Goal: Task Accomplishment & Management: Complete application form

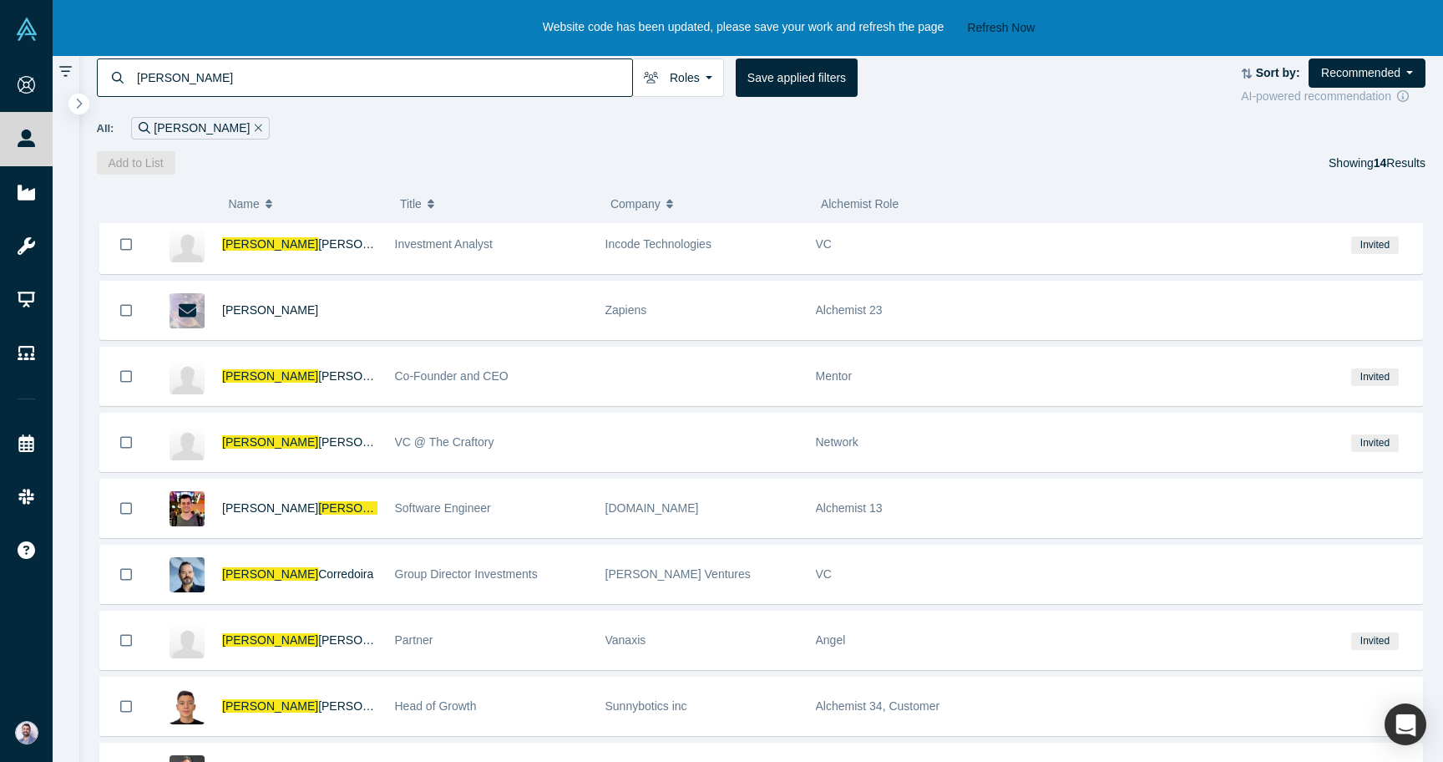
scroll to position [290, 0]
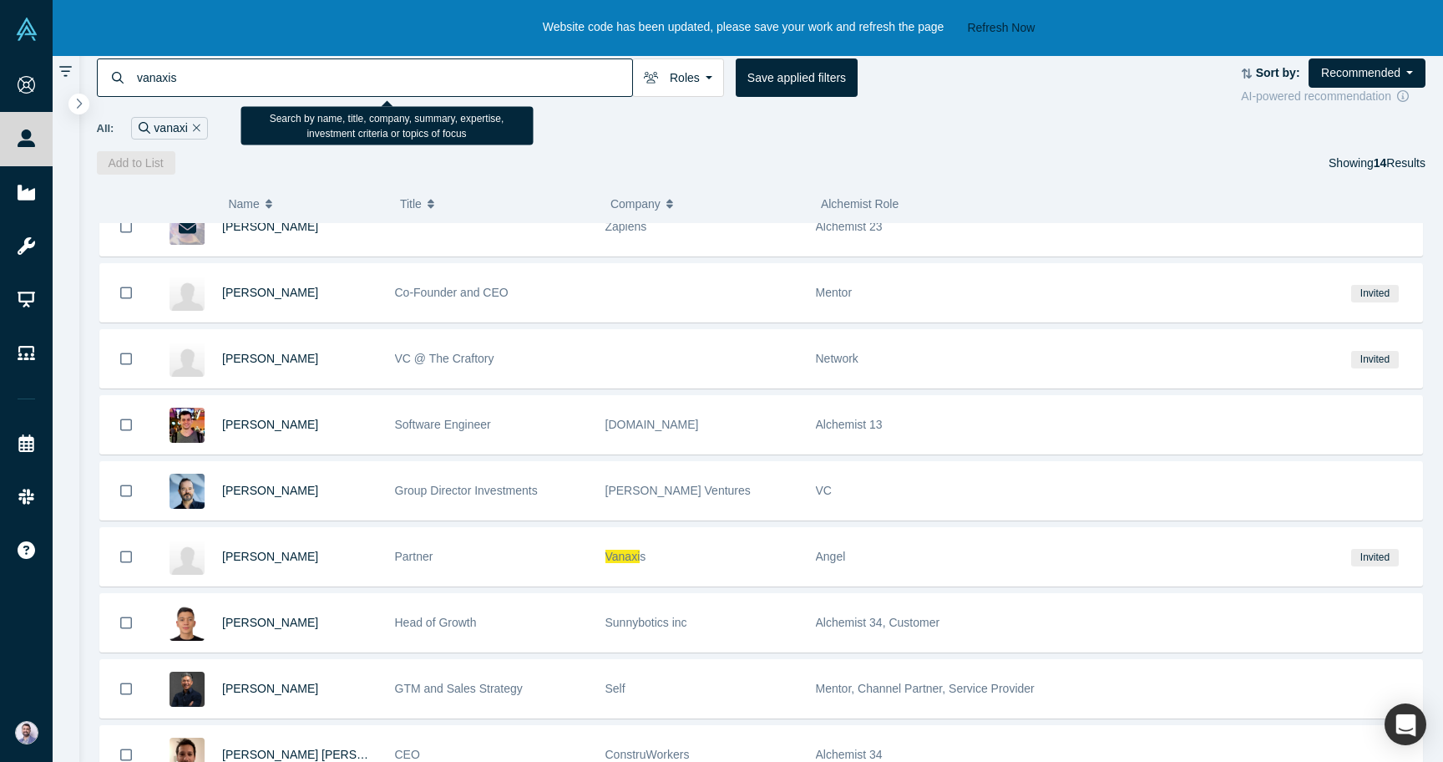
type input "vanaxis"
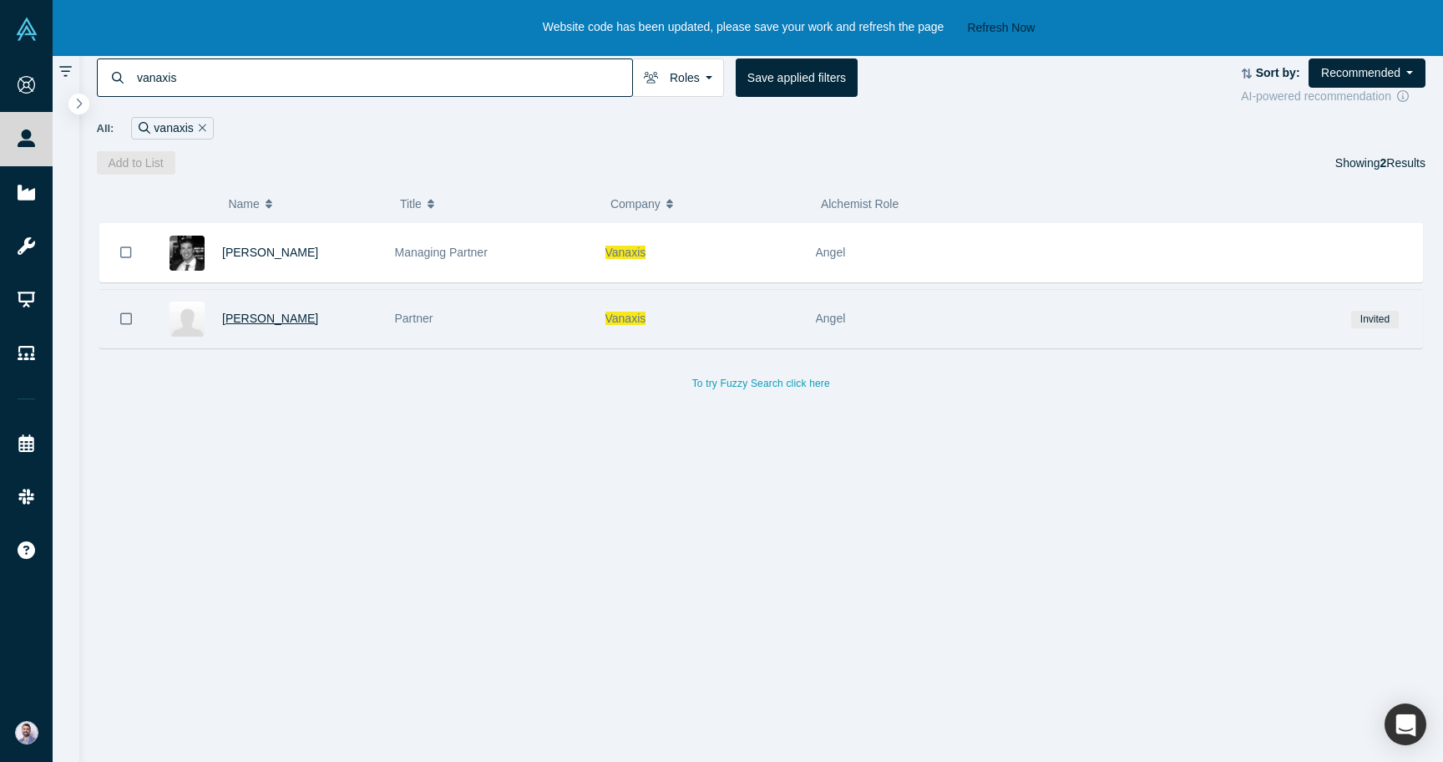
click at [265, 319] on span "[PERSON_NAME]" at bounding box center [270, 318] width 96 height 13
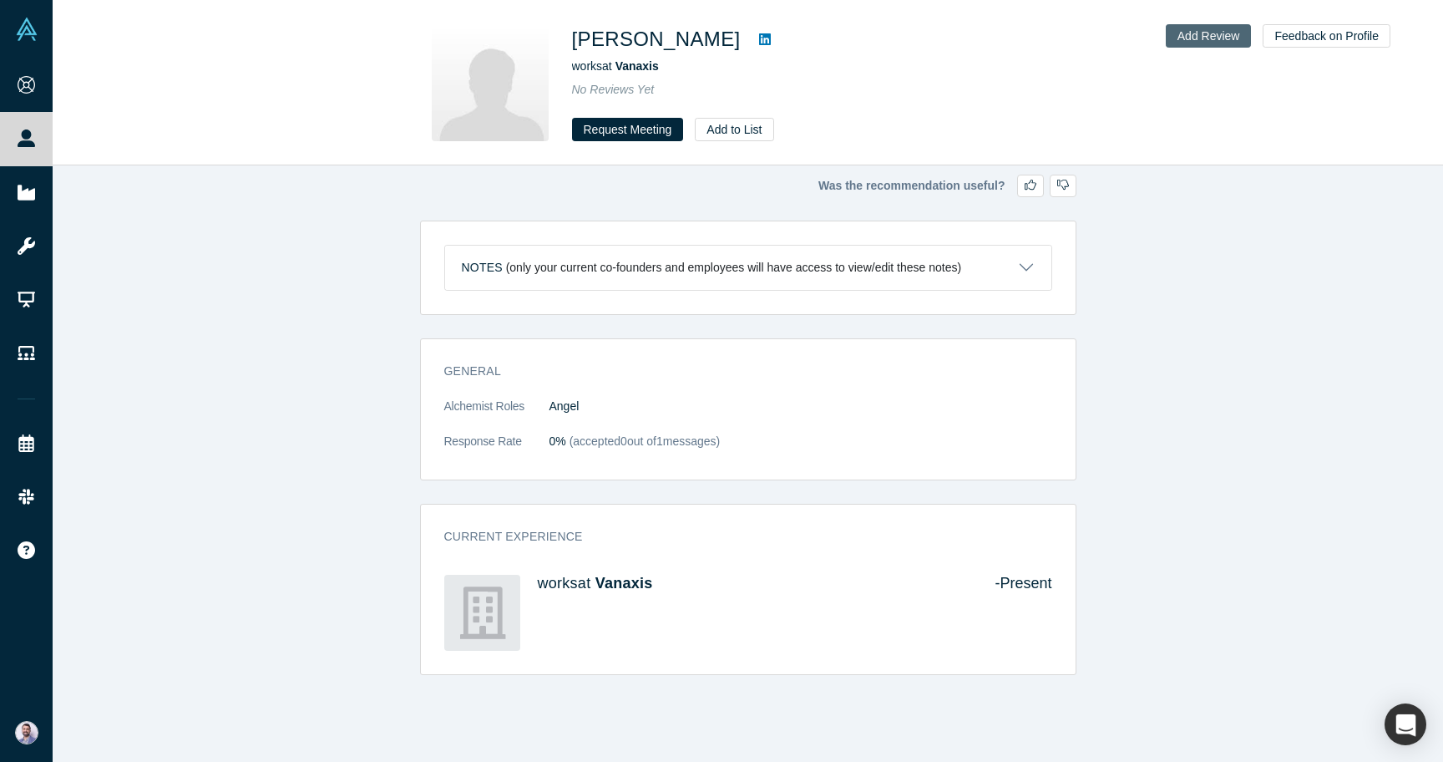
click at [1205, 42] on button "Add Review" at bounding box center [1209, 35] width 86 height 23
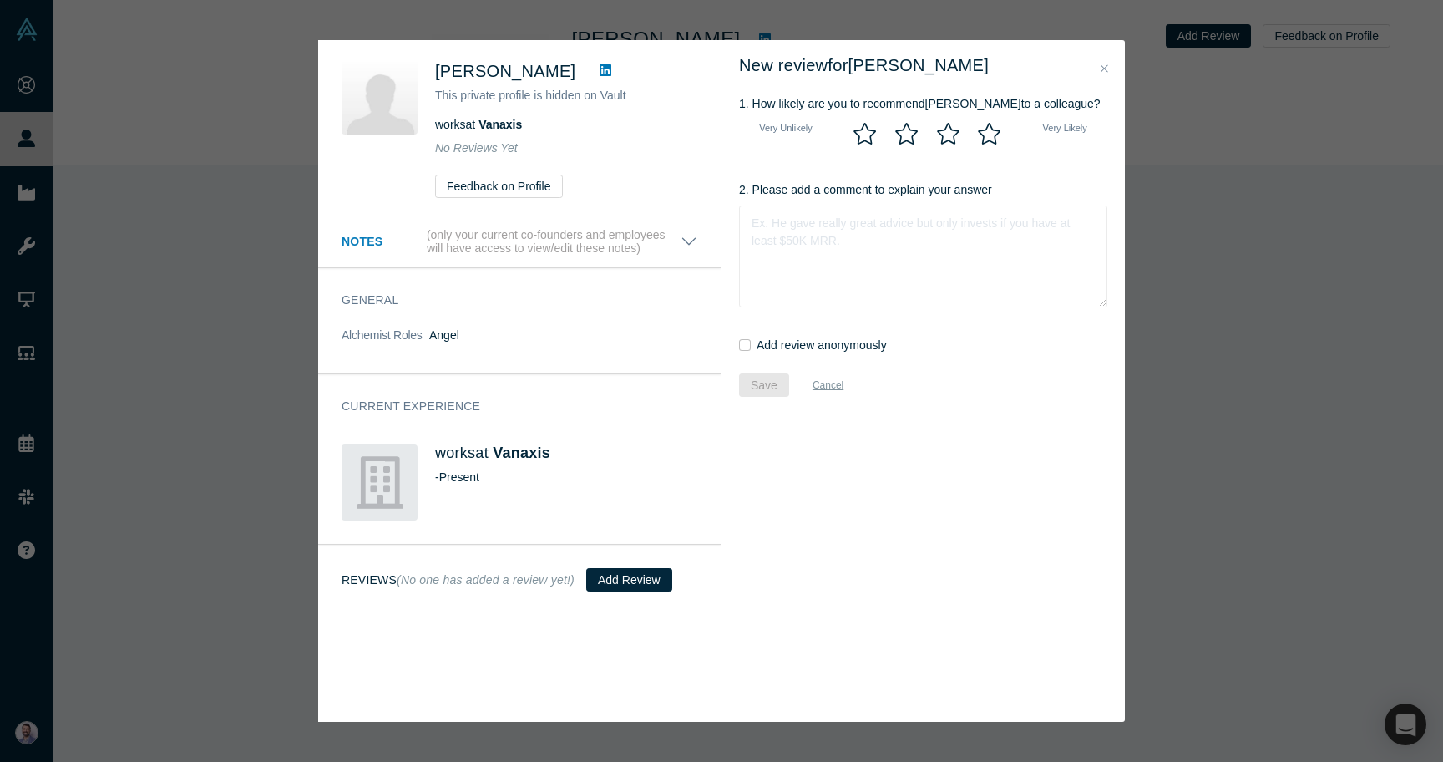
click at [1101, 65] on icon "Close" at bounding box center [1105, 68] width 8 height 8
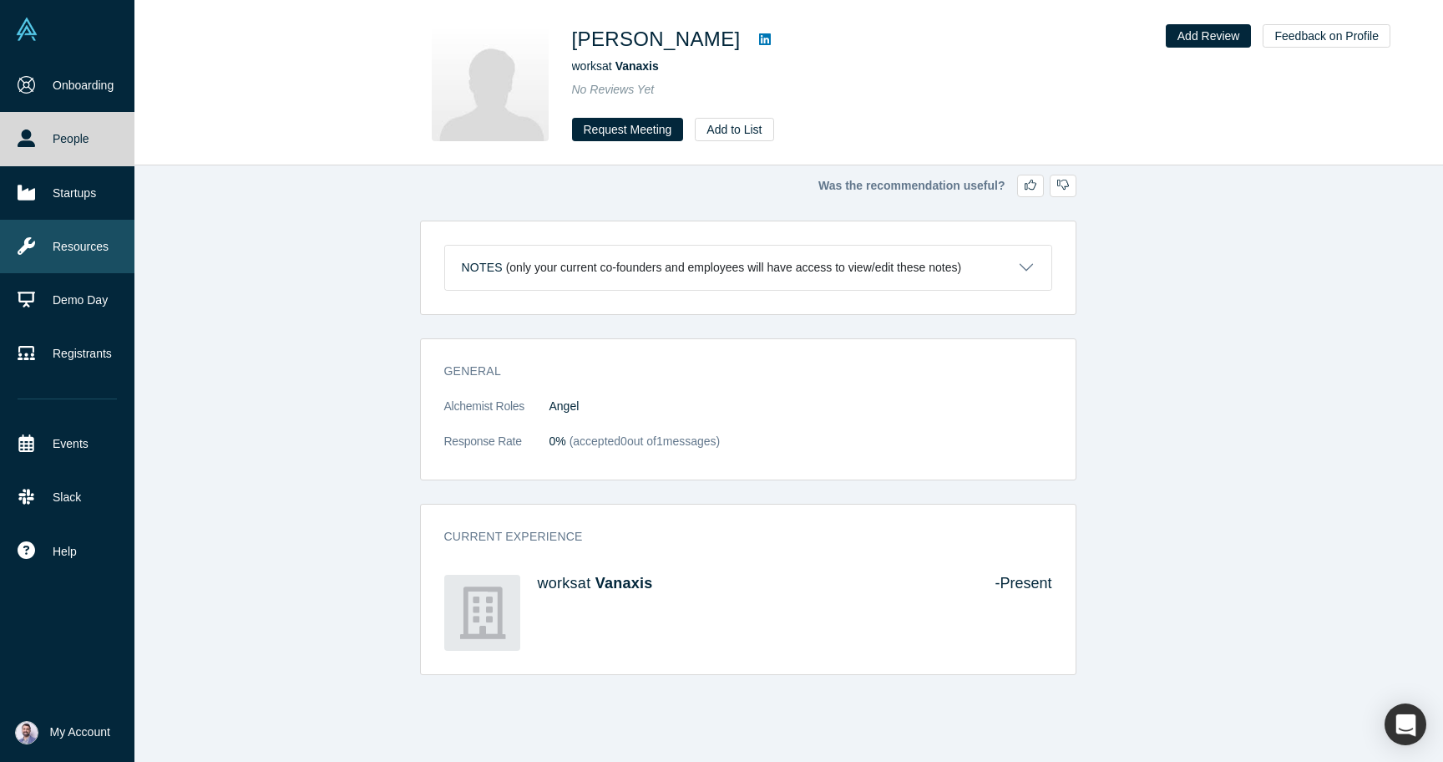
click at [80, 240] on link "Resources" at bounding box center [67, 246] width 134 height 53
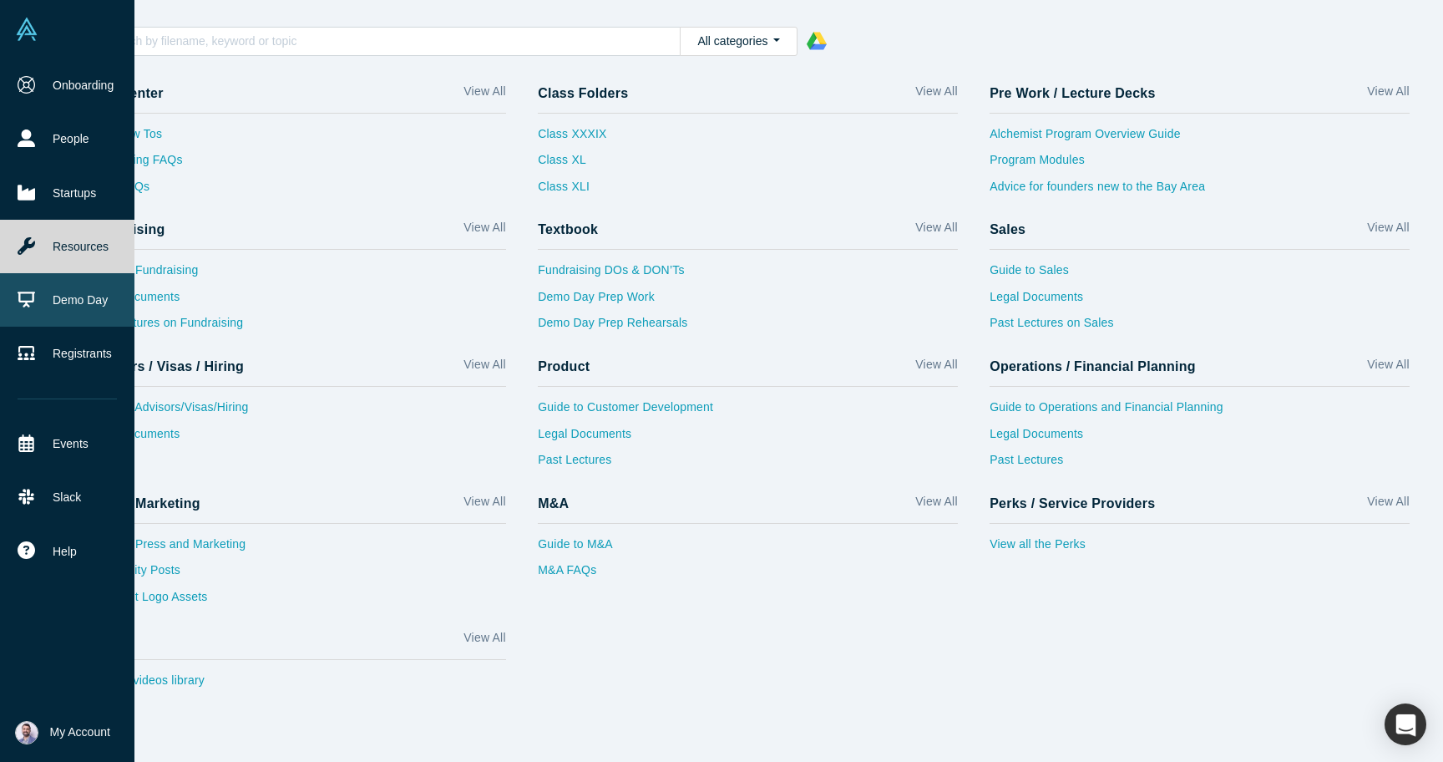
click at [83, 288] on link "Demo Day" at bounding box center [67, 299] width 134 height 53
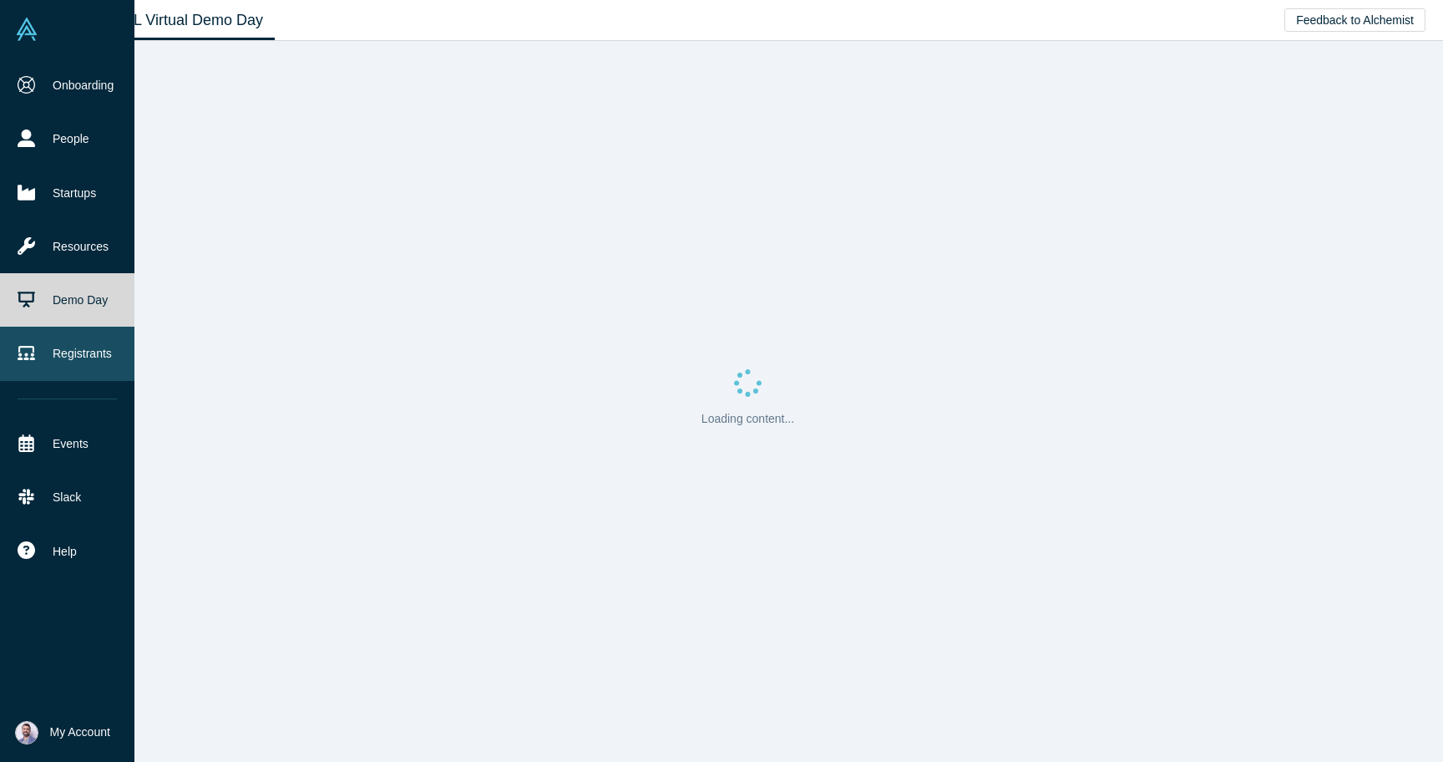
click at [82, 368] on link "Registrants" at bounding box center [67, 353] width 134 height 53
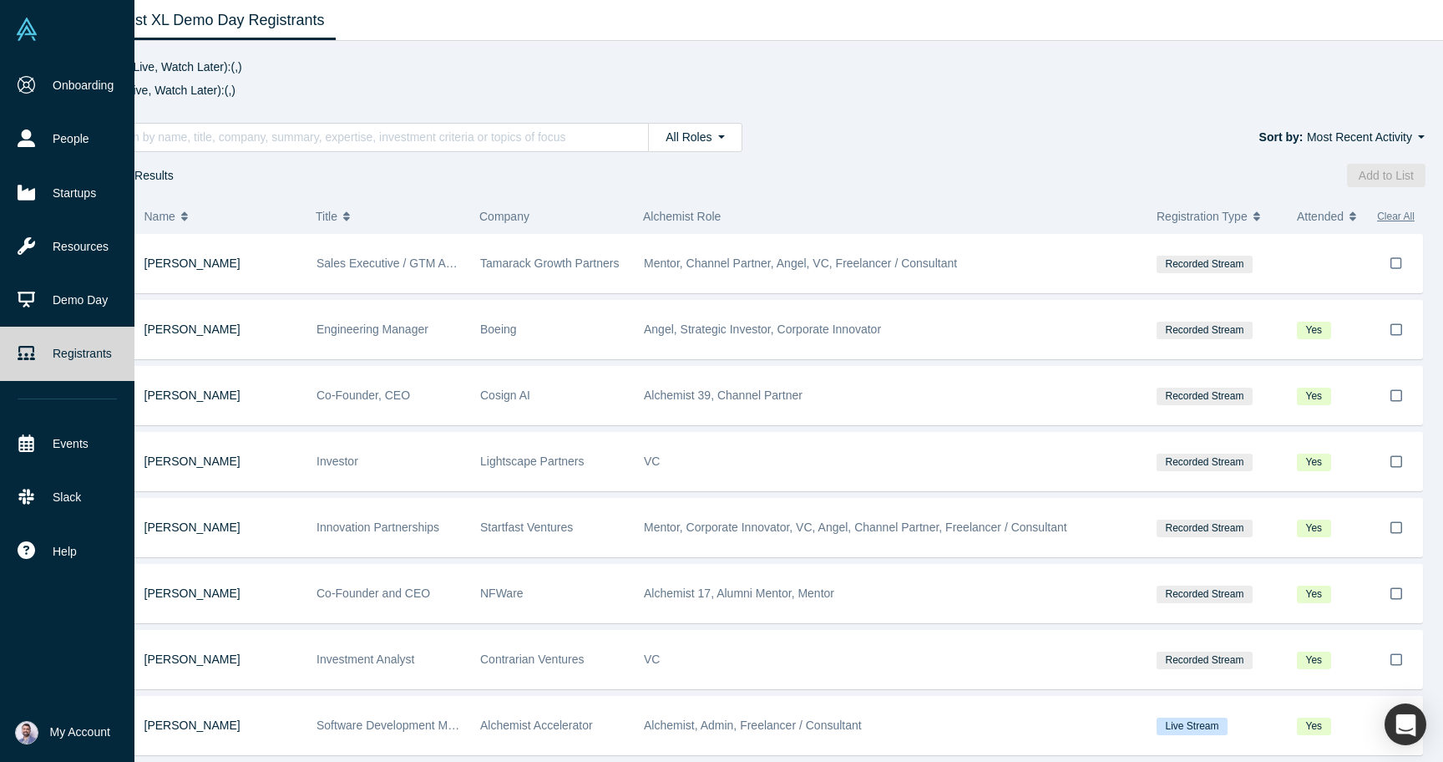
click at [51, 719] on li "My Account My Profile My Company Manage Team Log Out" at bounding box center [67, 732] width 134 height 58
click at [58, 726] on span "My Account" at bounding box center [80, 732] width 60 height 18
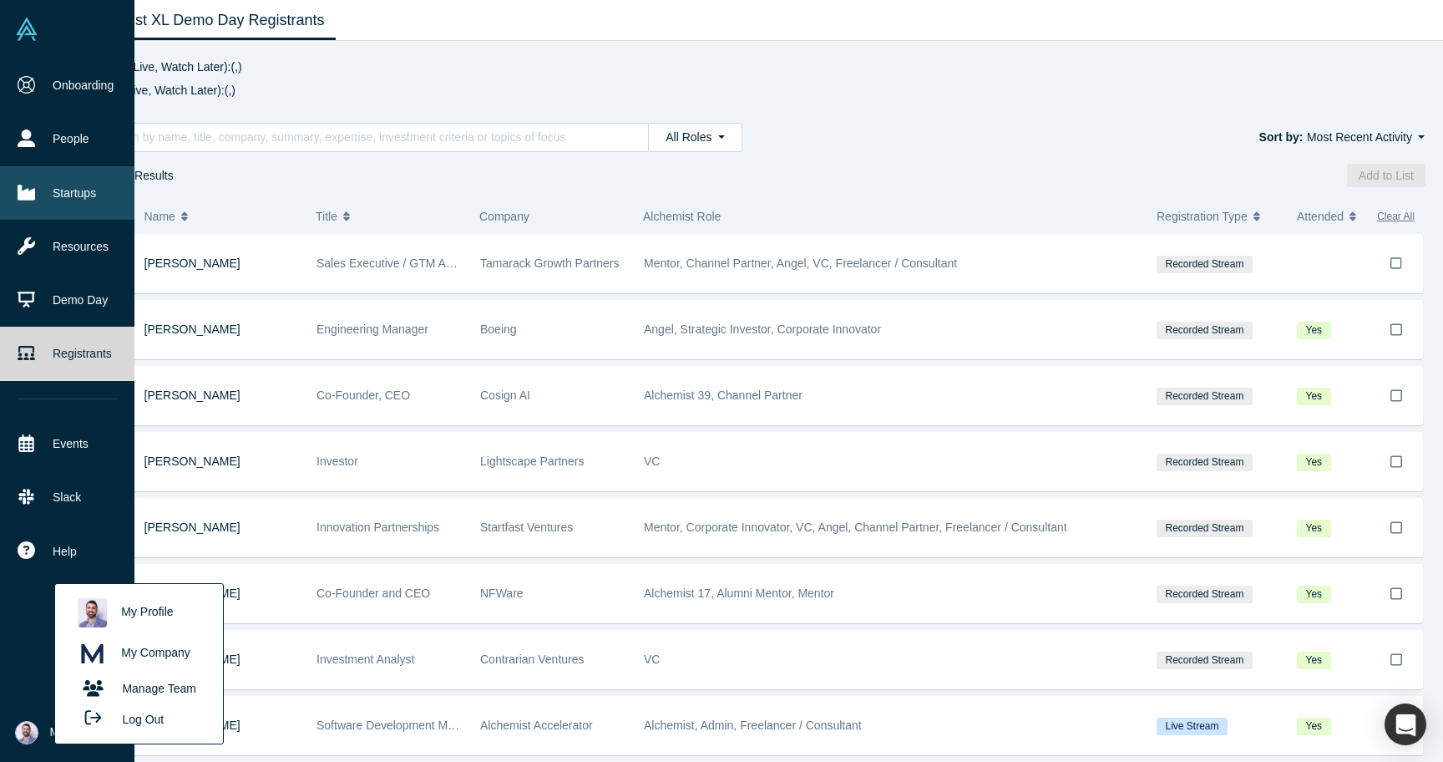
click at [40, 216] on link "Startups" at bounding box center [67, 192] width 134 height 53
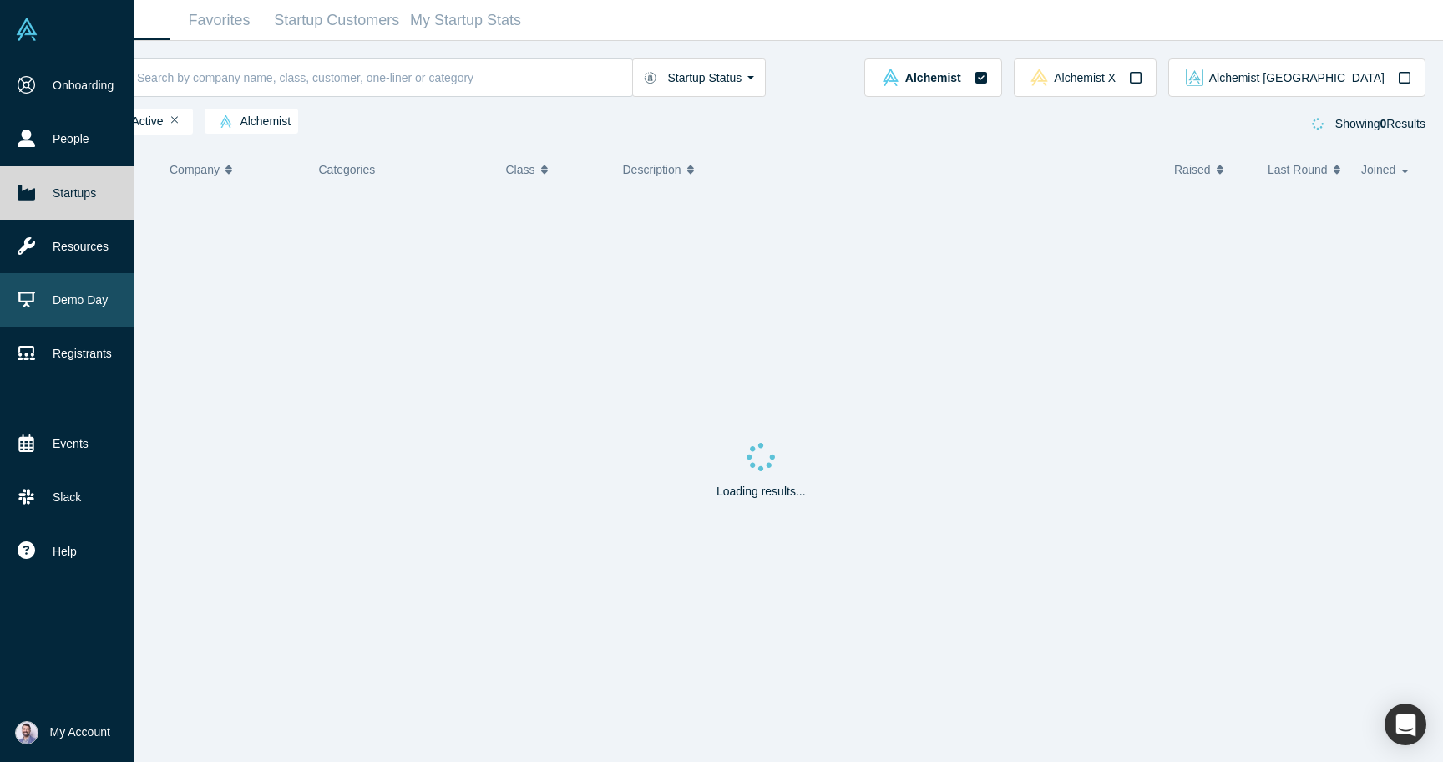
click at [80, 315] on link "Demo Day" at bounding box center [67, 299] width 134 height 53
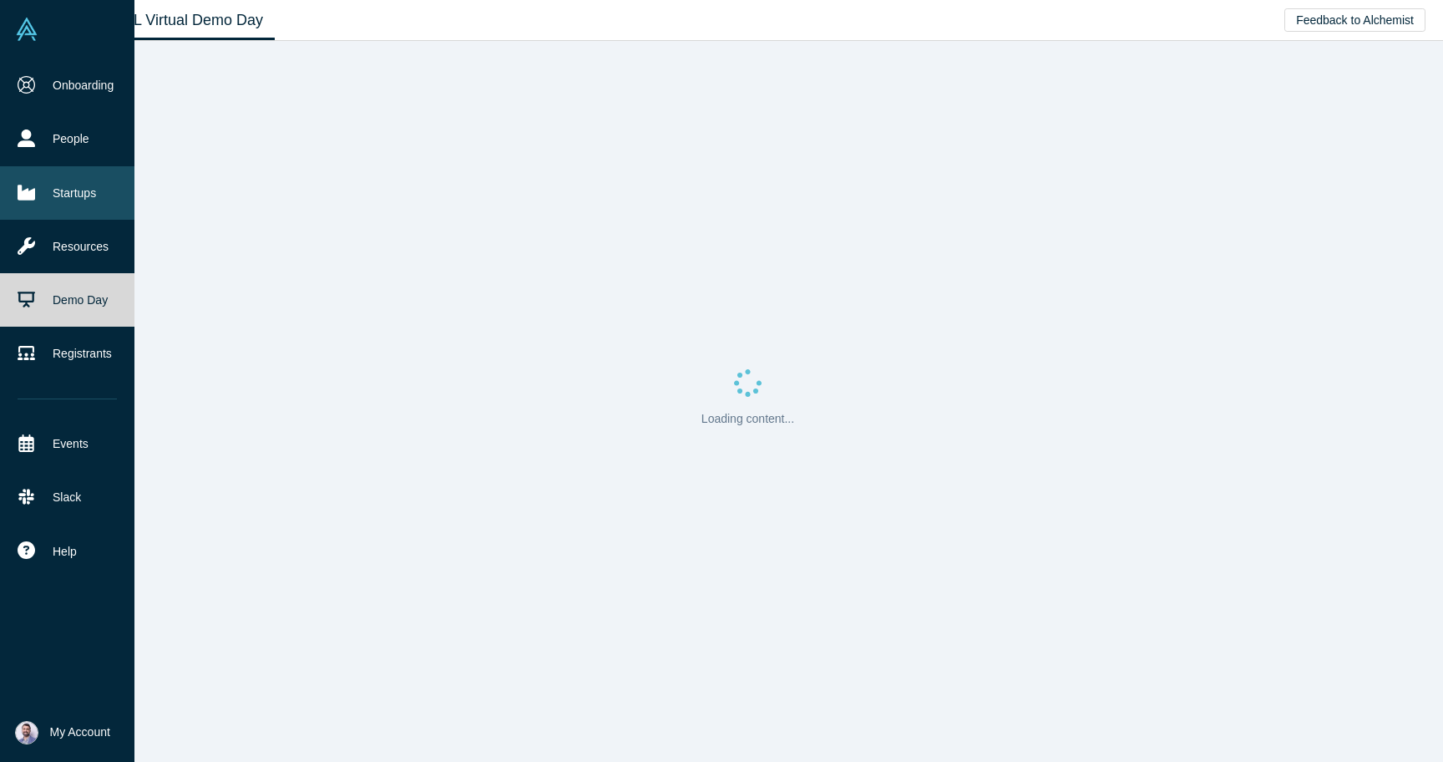
click at [62, 199] on link "Startups" at bounding box center [67, 192] width 134 height 53
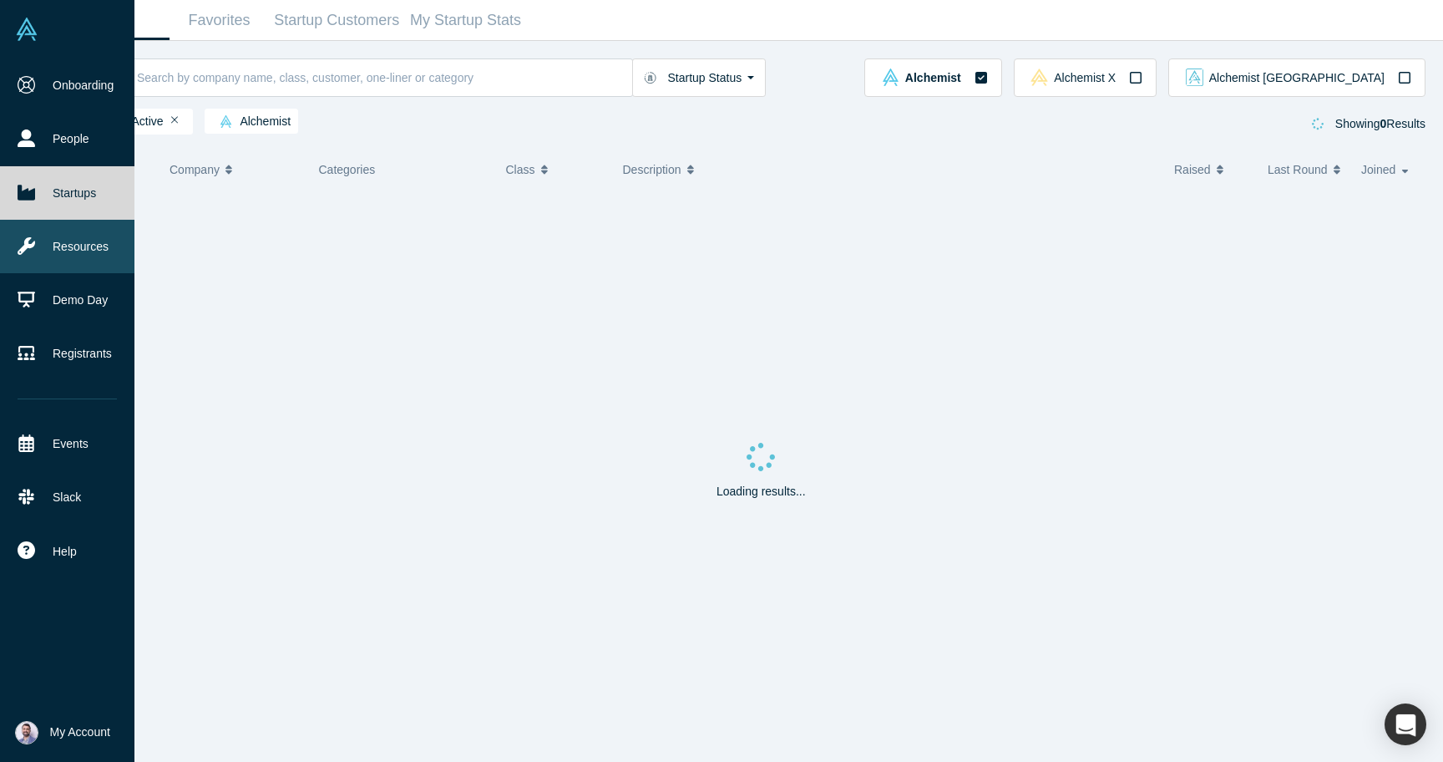
click at [60, 241] on link "Resources" at bounding box center [67, 246] width 134 height 53
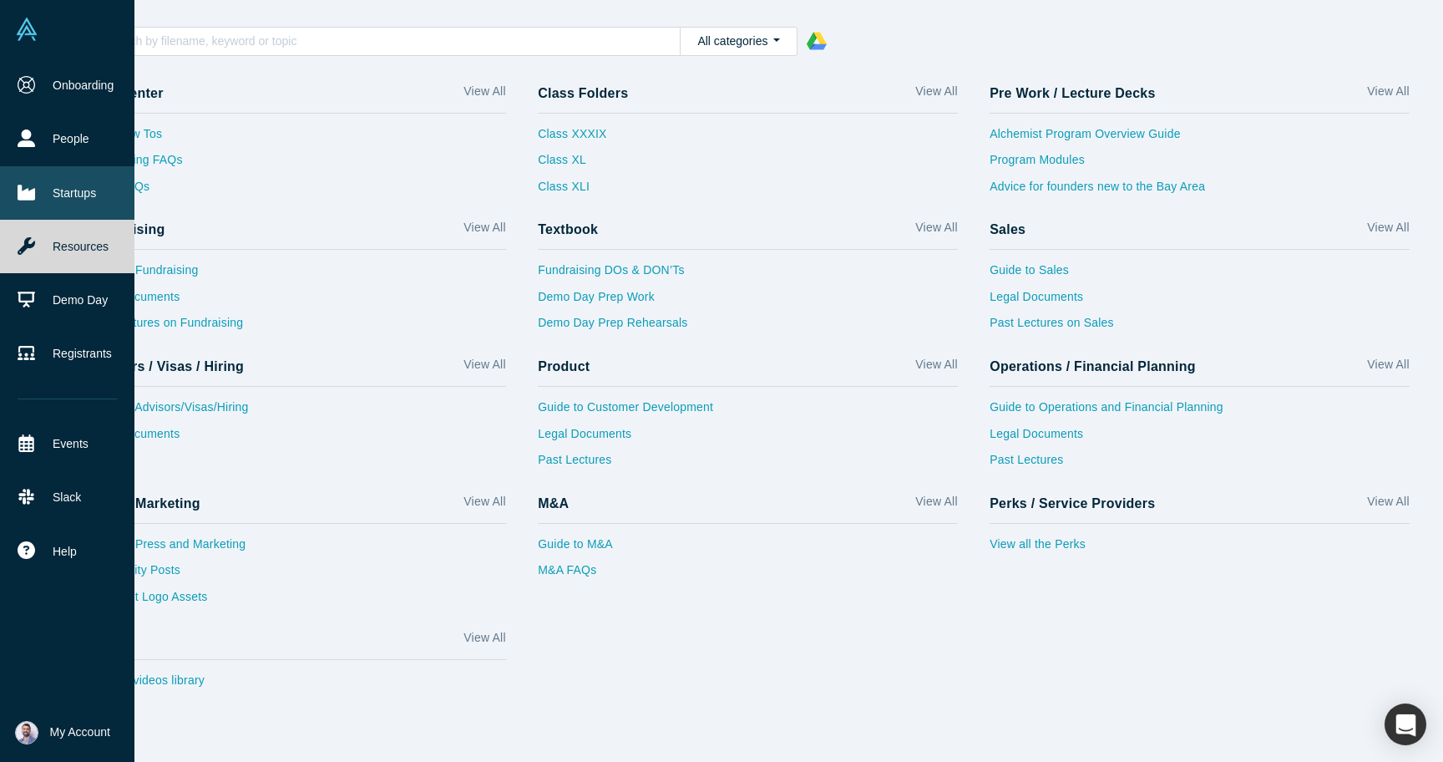
click at [63, 197] on link "Startups" at bounding box center [67, 192] width 134 height 53
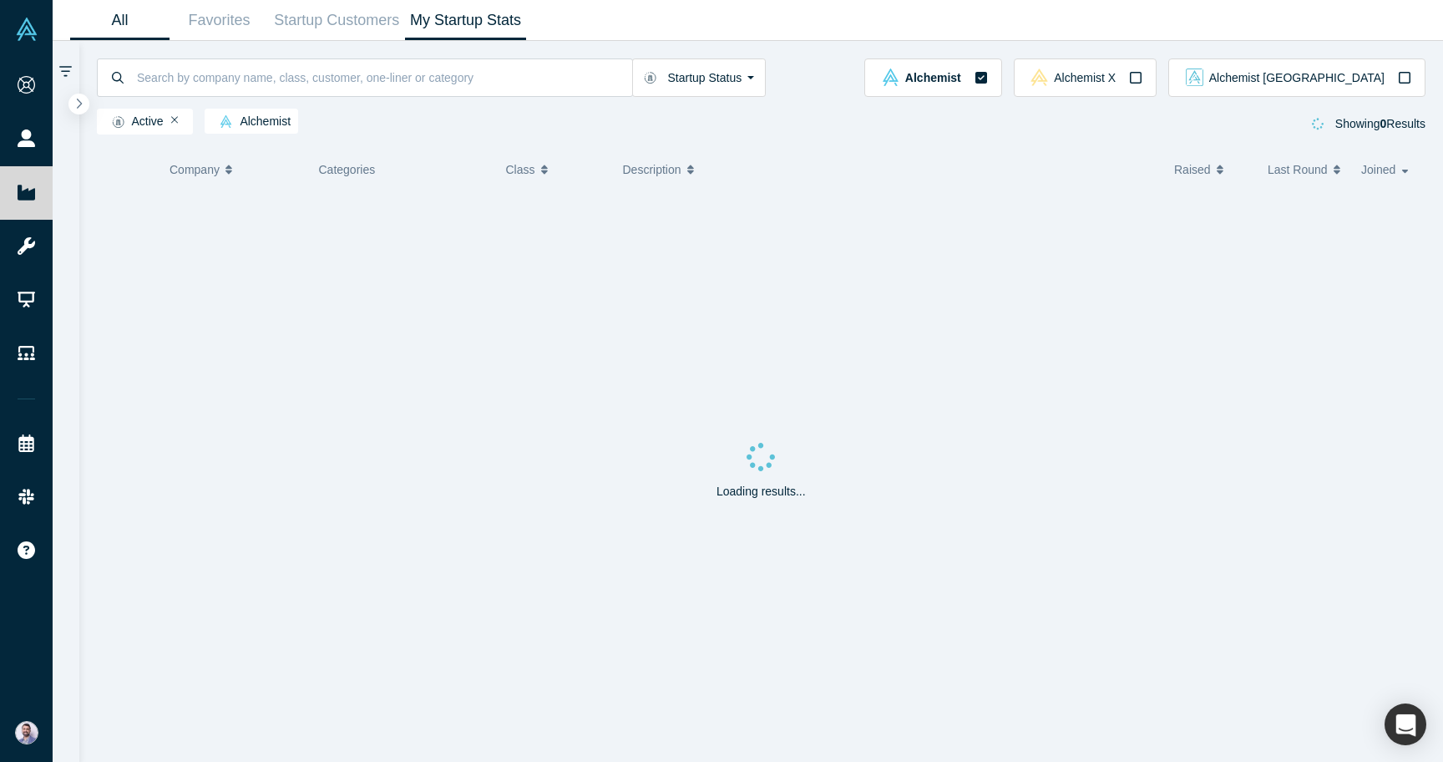
click at [422, 30] on link "My Startup Stats" at bounding box center [466, 20] width 122 height 39
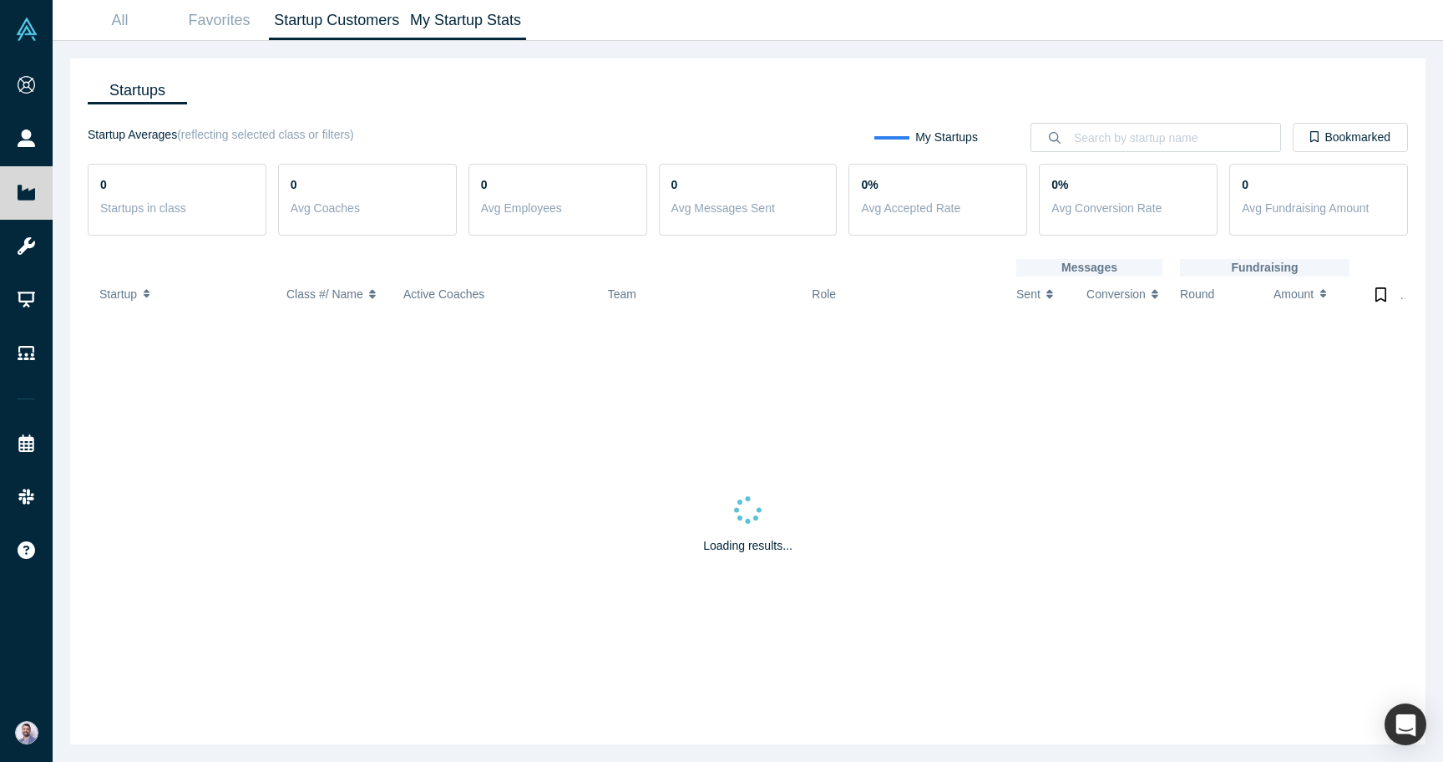
click at [361, 23] on link "Startup Customers" at bounding box center [337, 20] width 136 height 39
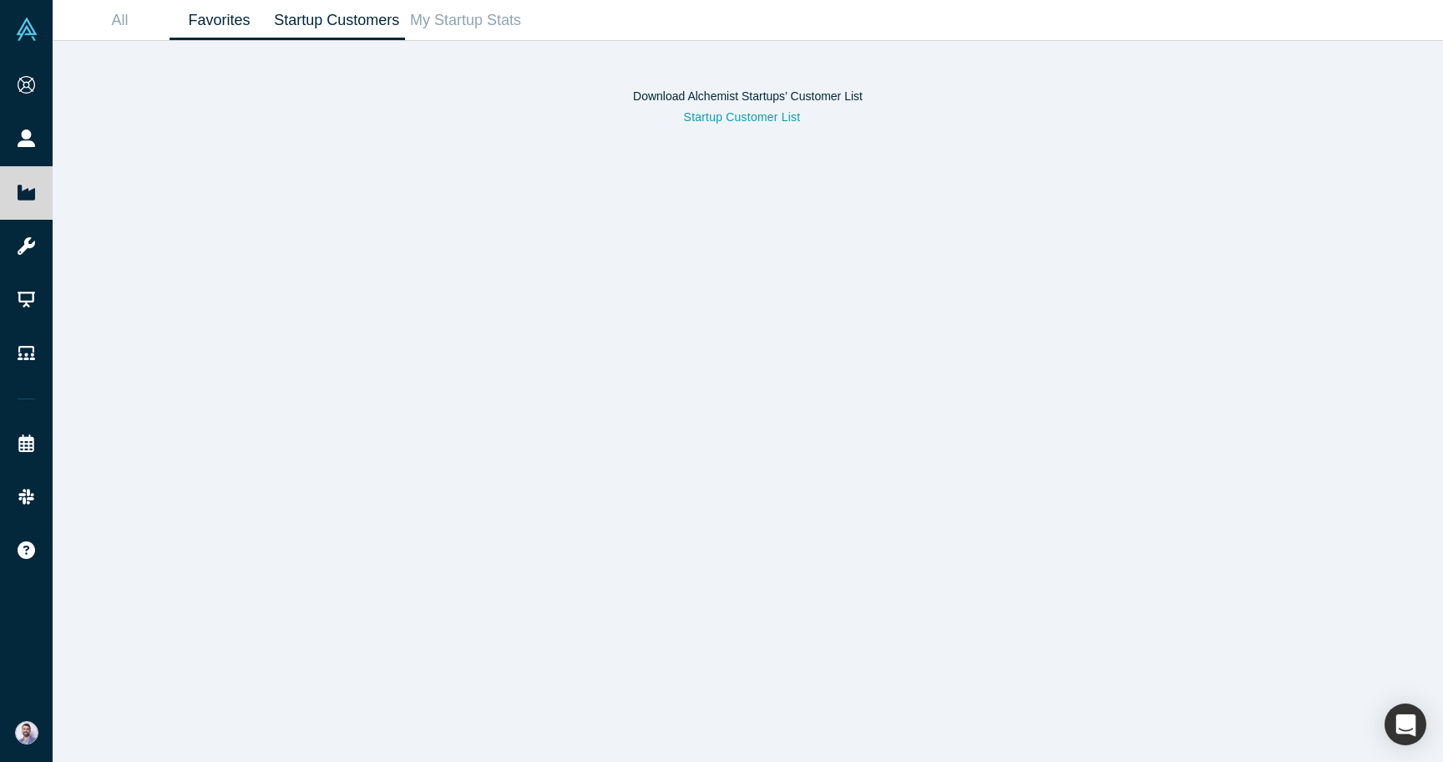
click at [239, 18] on link "Favorites" at bounding box center [219, 20] width 99 height 39
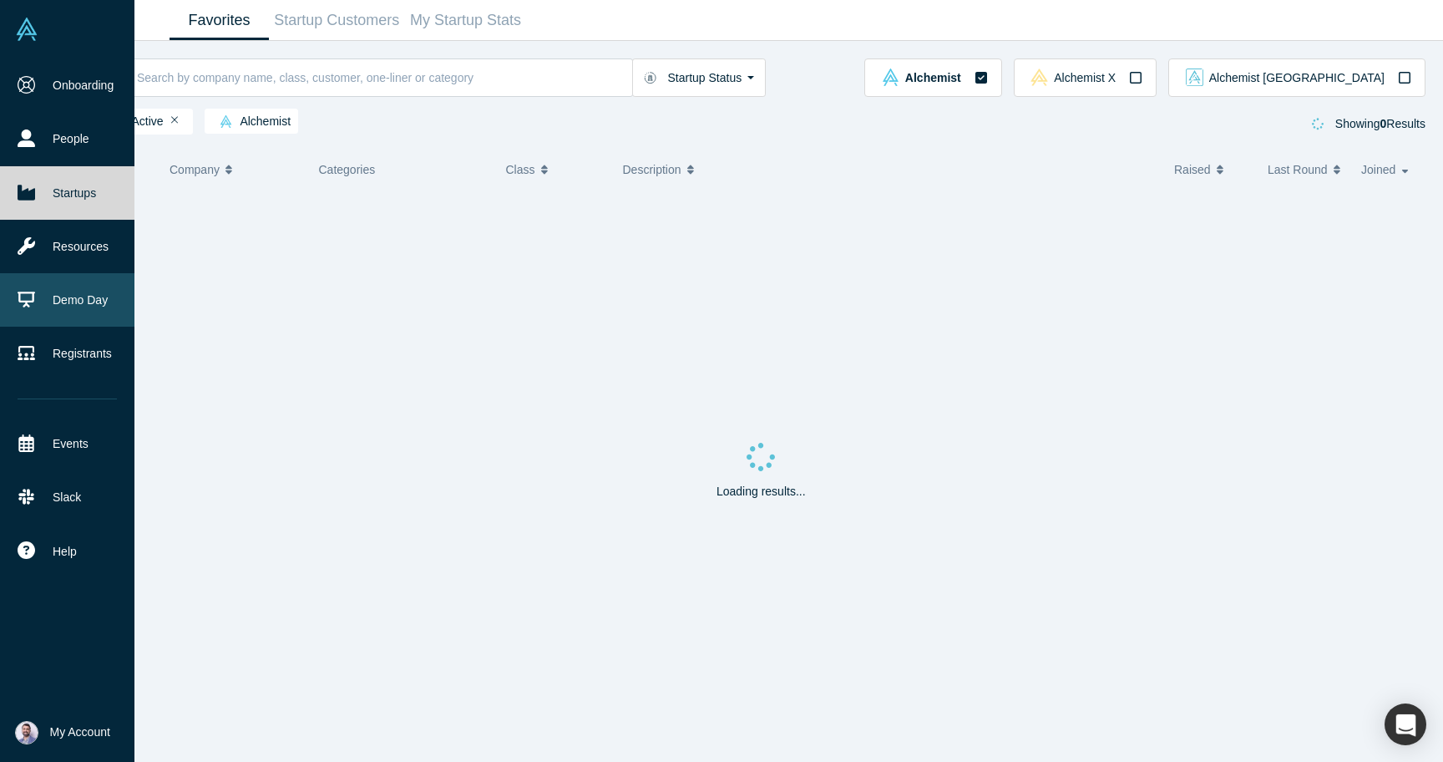
click at [33, 302] on icon at bounding box center [27, 300] width 18 height 18
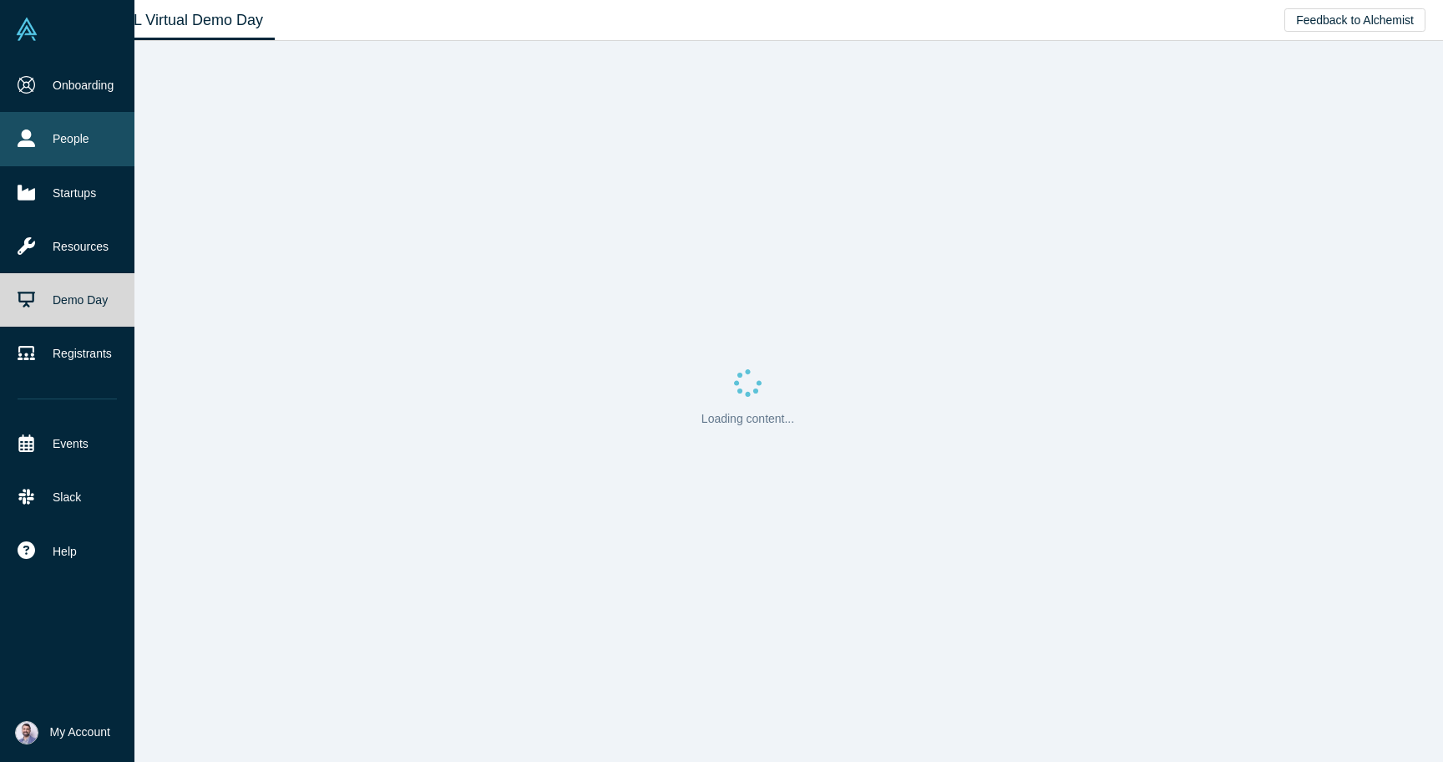
click at [63, 140] on link "People" at bounding box center [67, 138] width 134 height 53
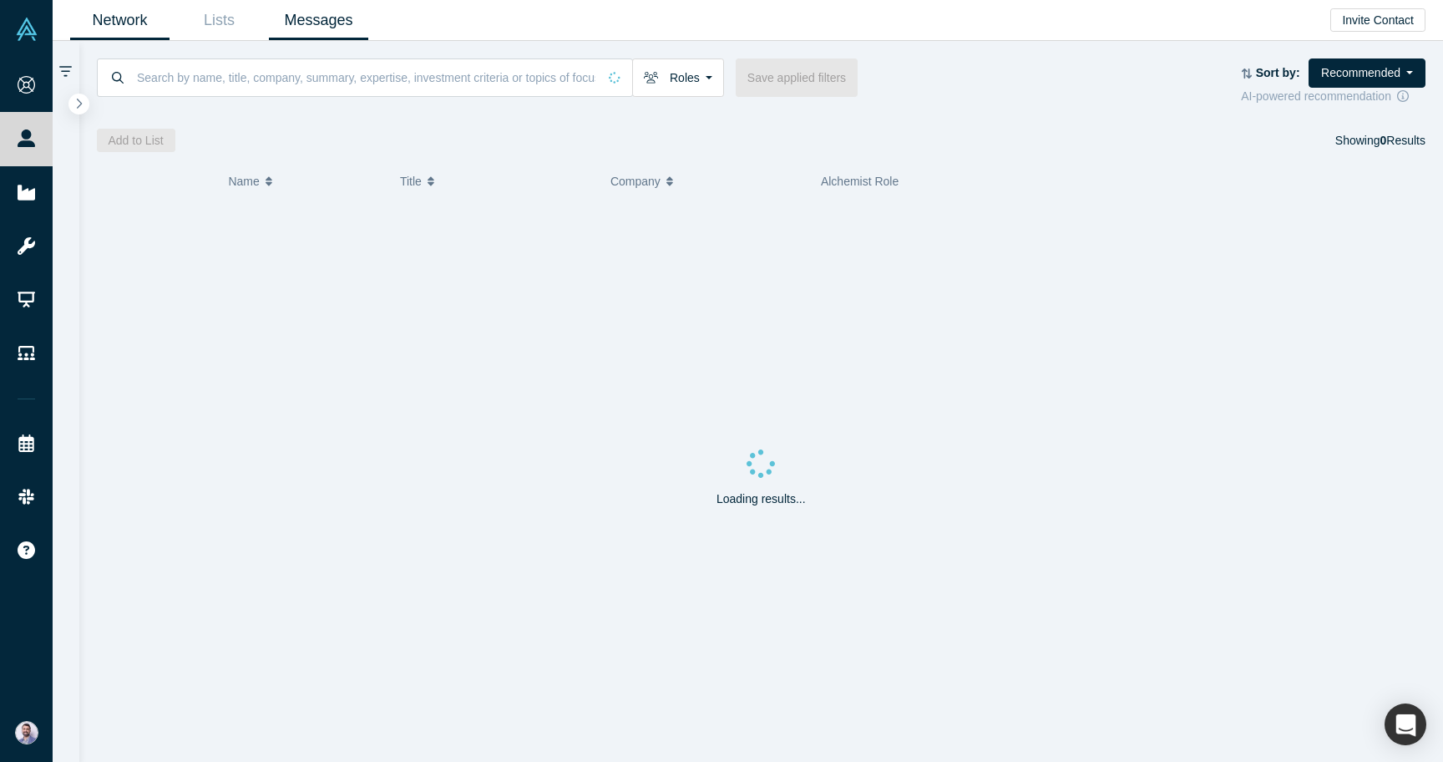
click at [354, 23] on link "Messages" at bounding box center [318, 20] width 99 height 39
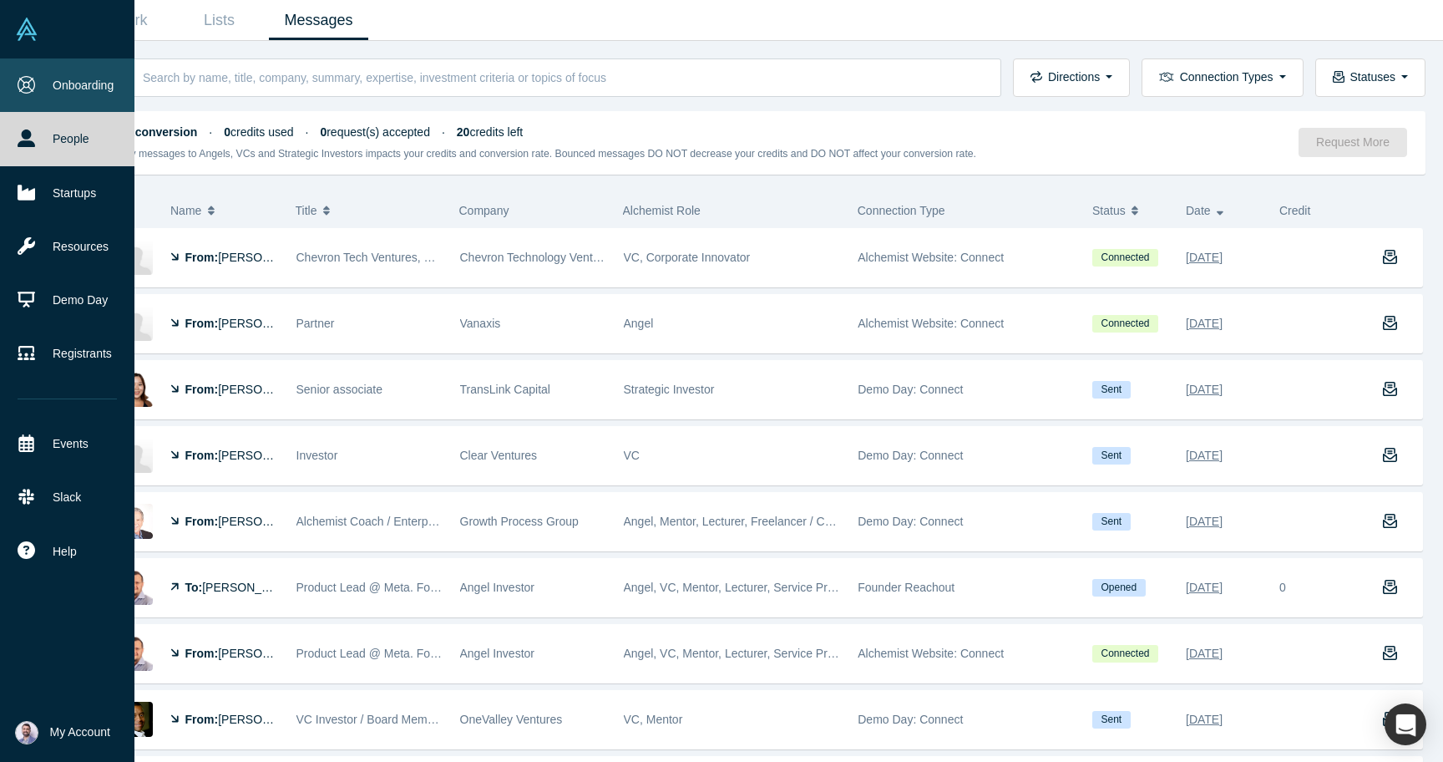
click at [31, 90] on icon at bounding box center [27, 85] width 18 height 18
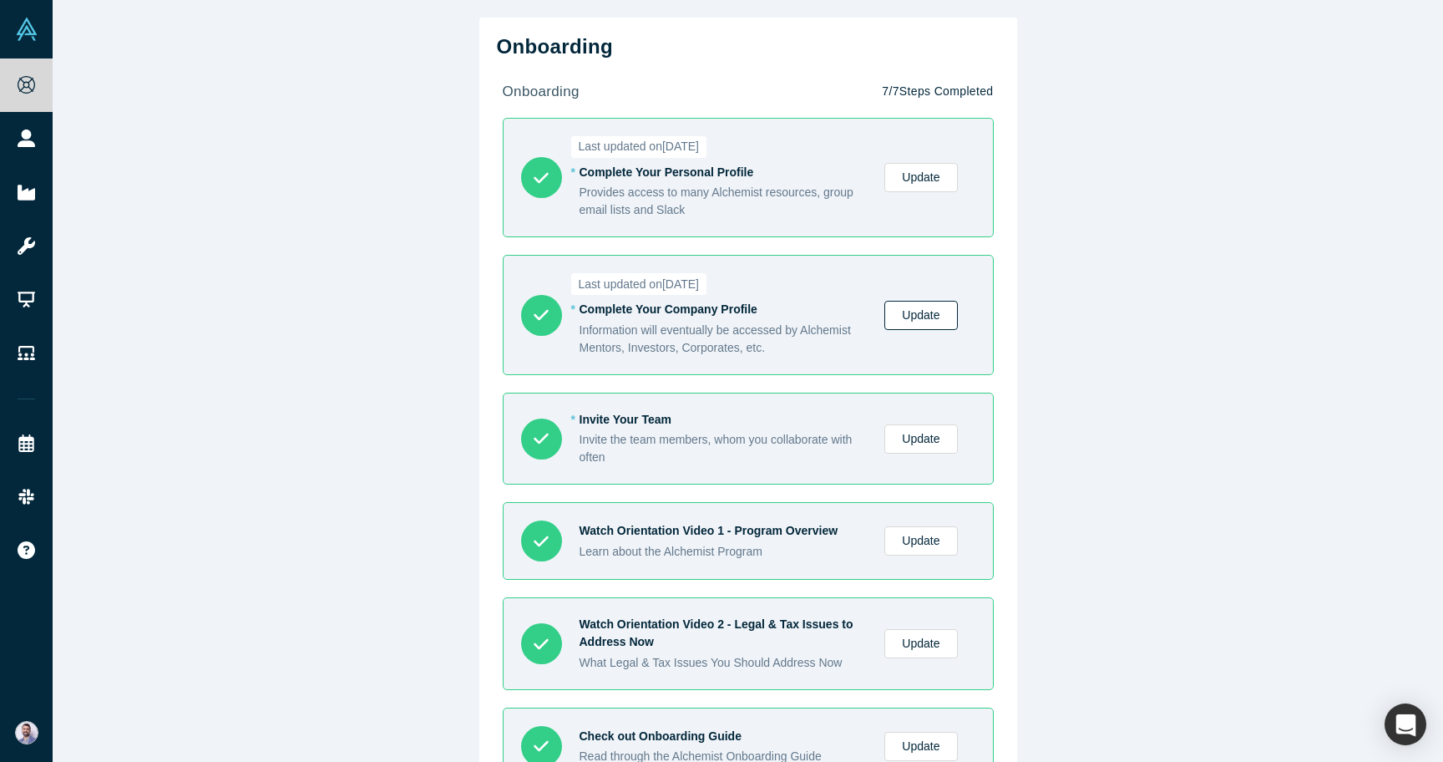
click at [932, 306] on link "Update" at bounding box center [921, 315] width 73 height 29
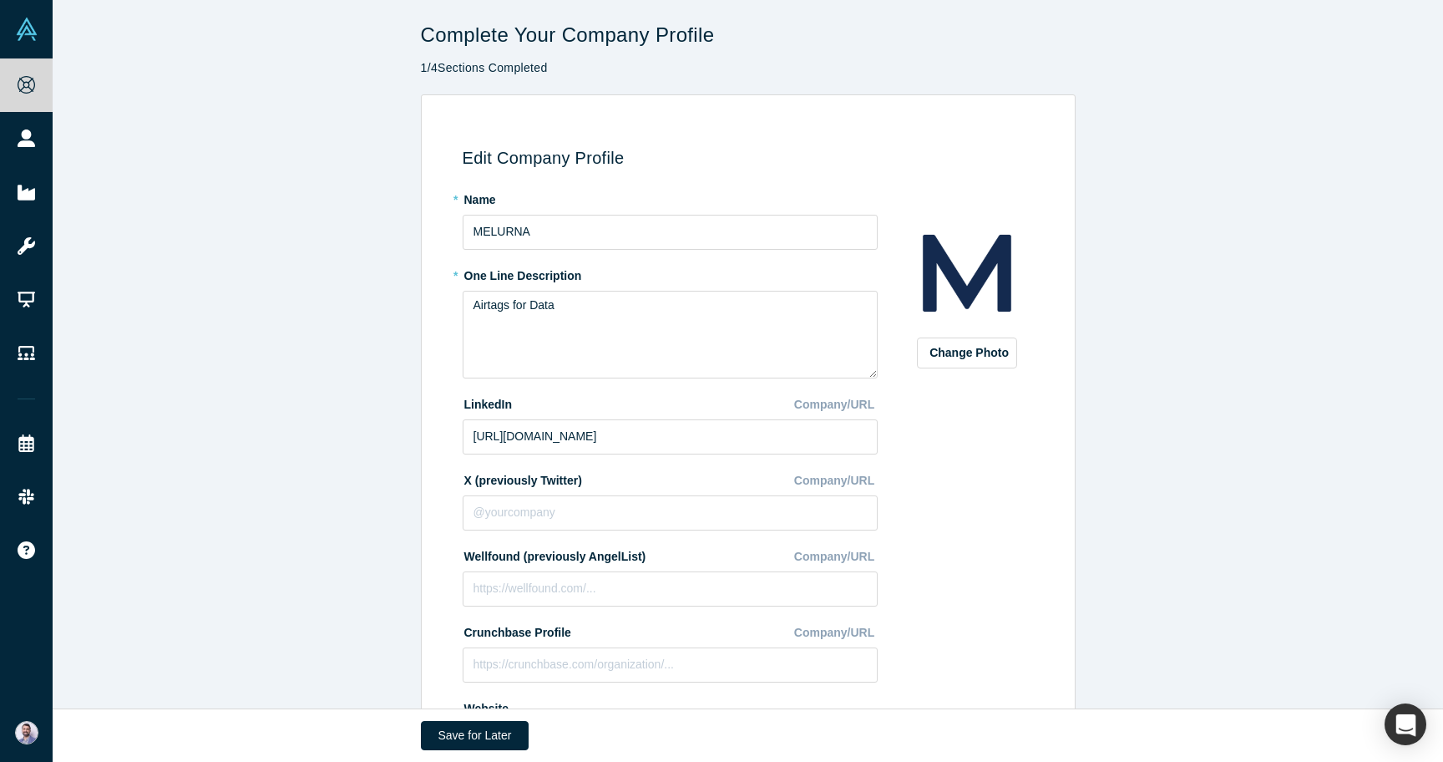
scroll to position [174, 0]
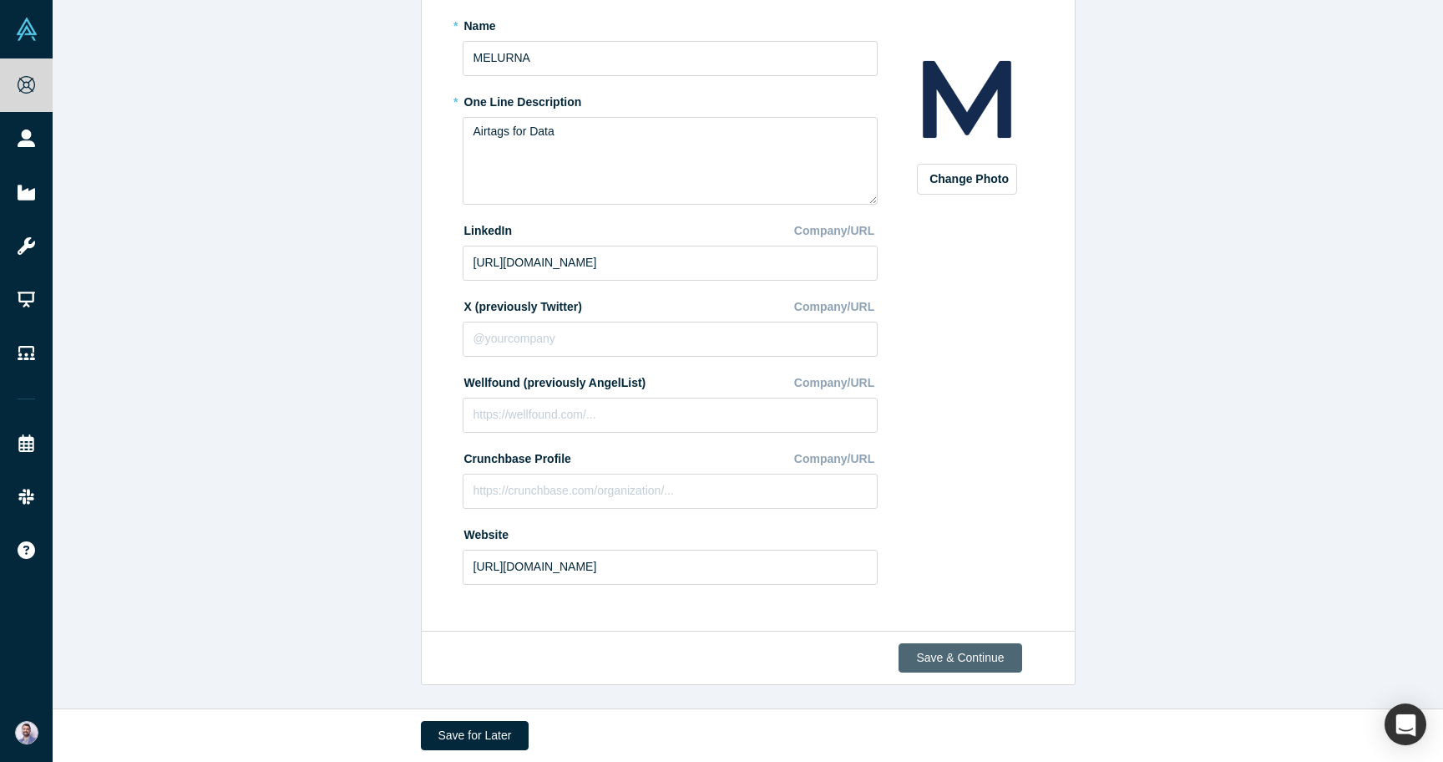
click at [957, 648] on button "Save & Continue" at bounding box center [960, 657] width 123 height 29
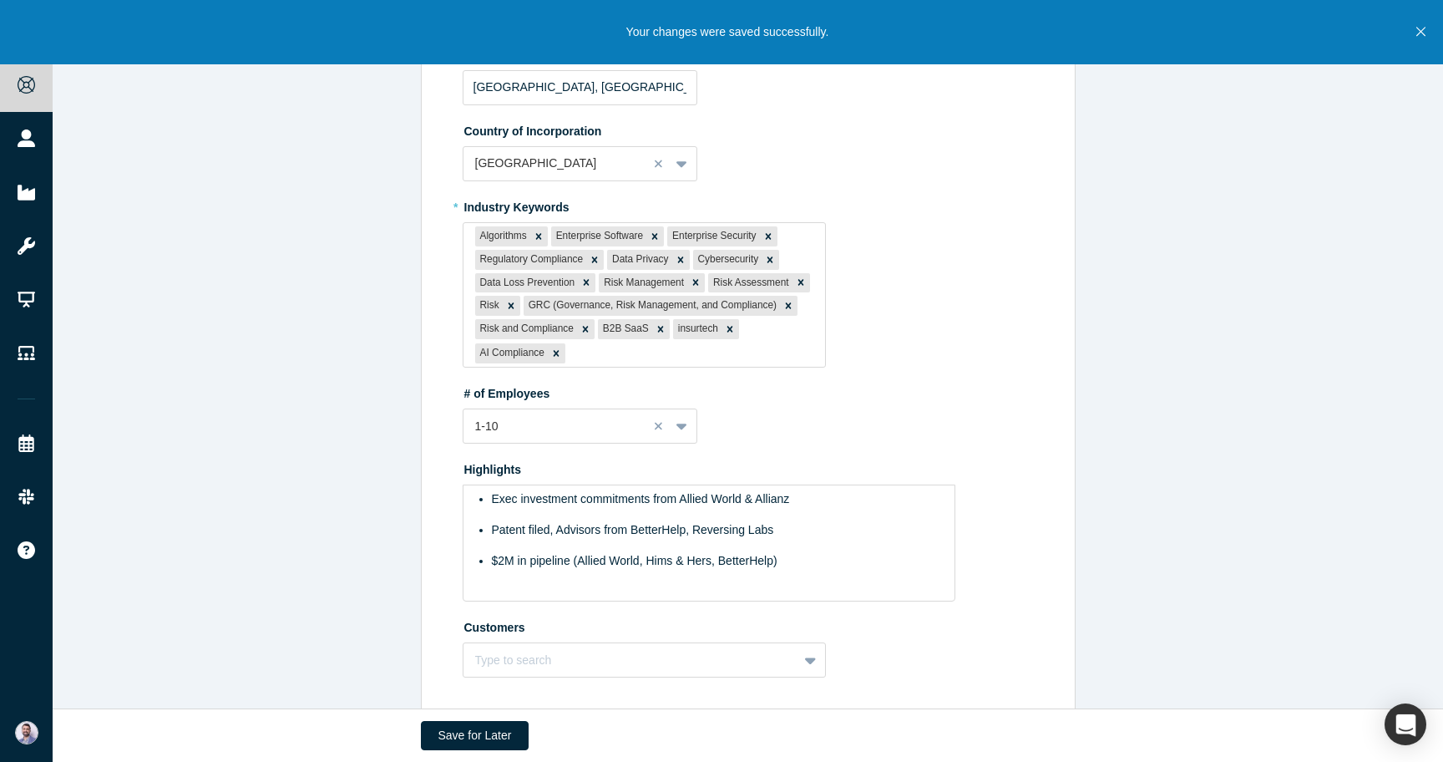
scroll to position [580, 0]
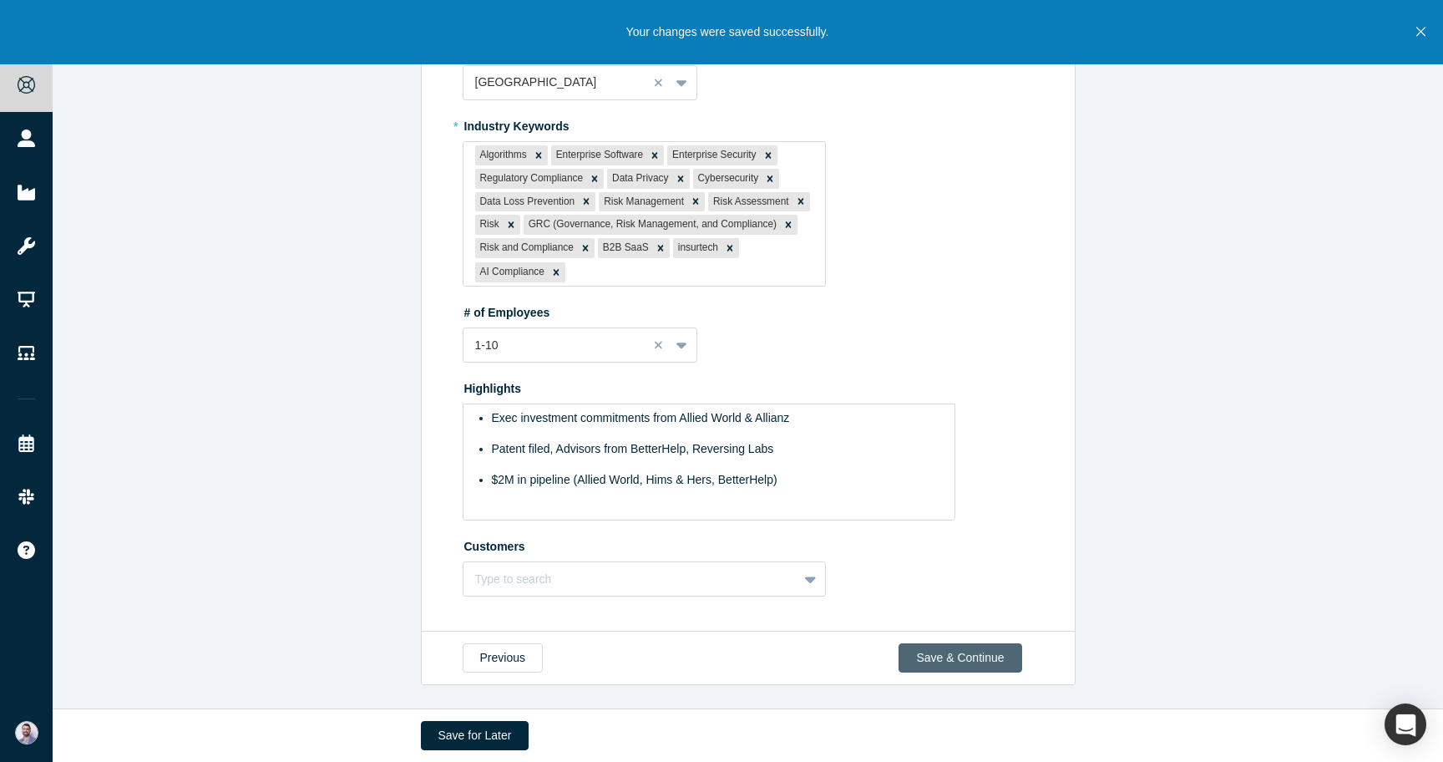
click at [957, 648] on button "Save & Continue" at bounding box center [960, 657] width 123 height 29
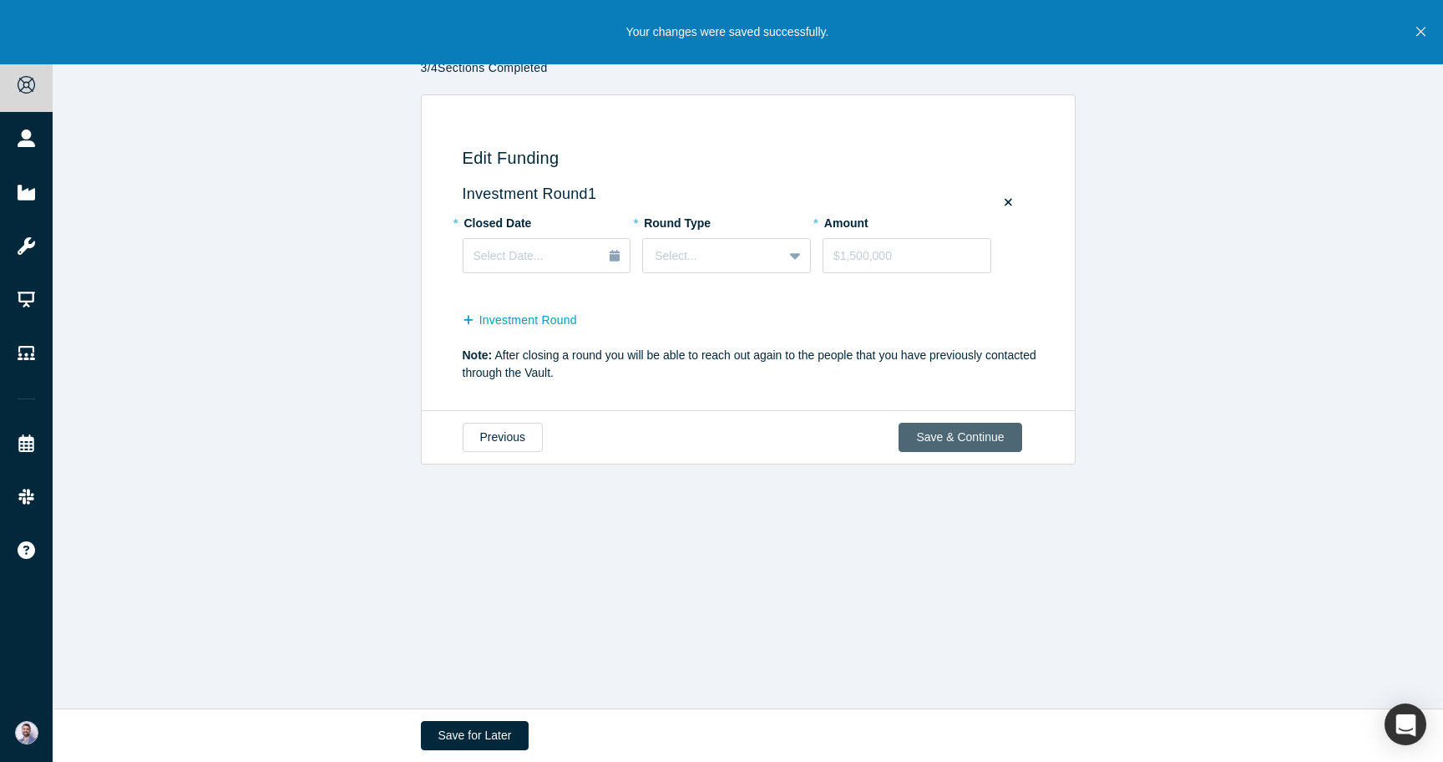
scroll to position [0, 0]
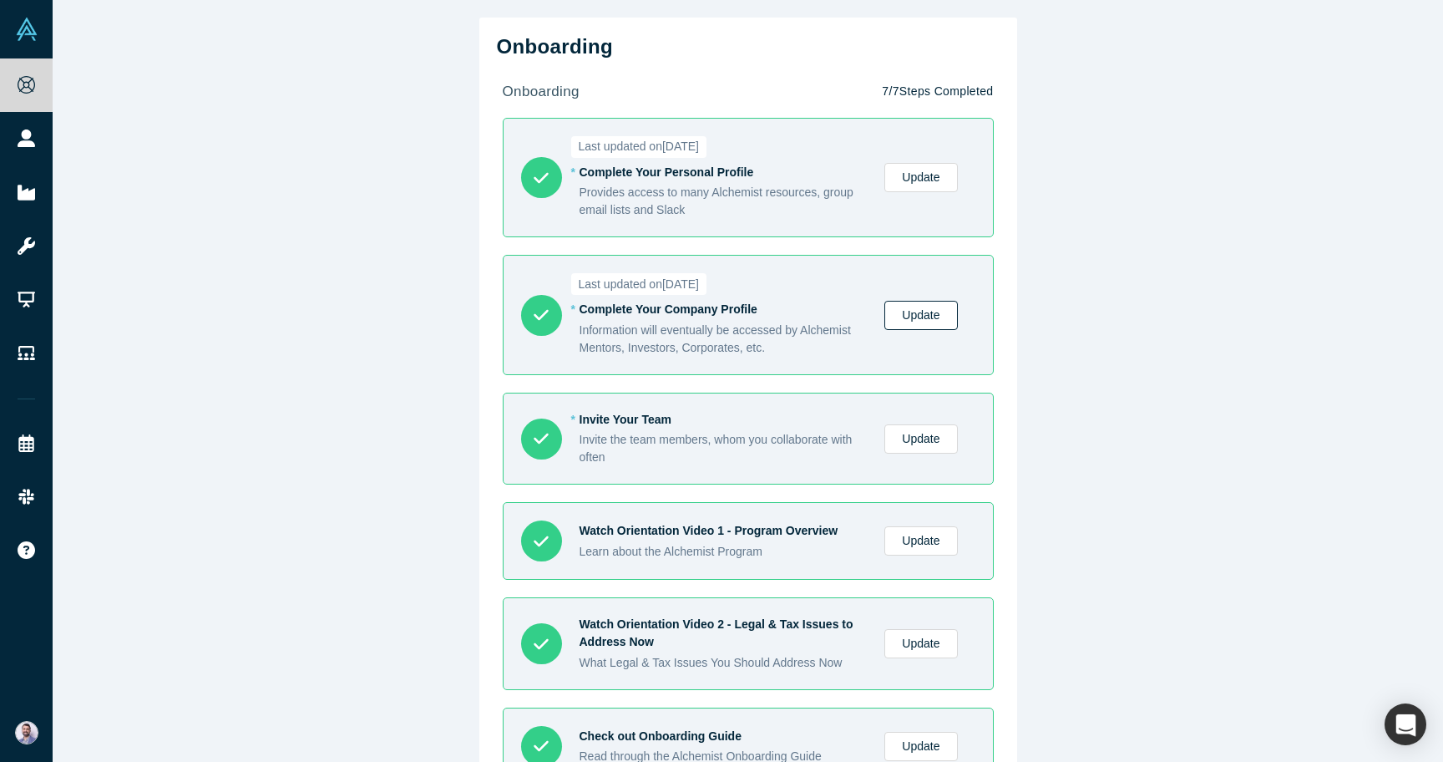
click at [923, 312] on link "Update" at bounding box center [921, 315] width 73 height 29
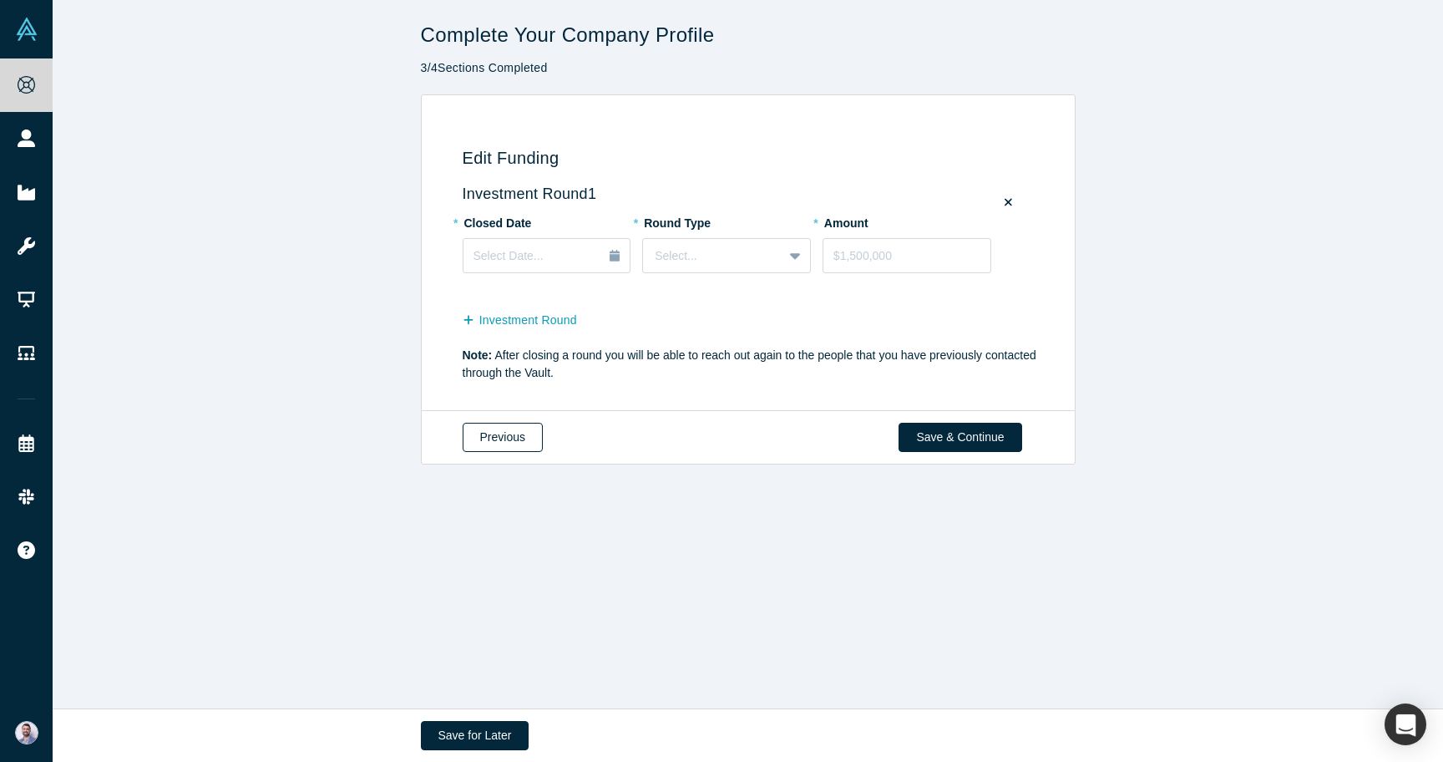
click at [522, 431] on button "Previous" at bounding box center [503, 437] width 80 height 29
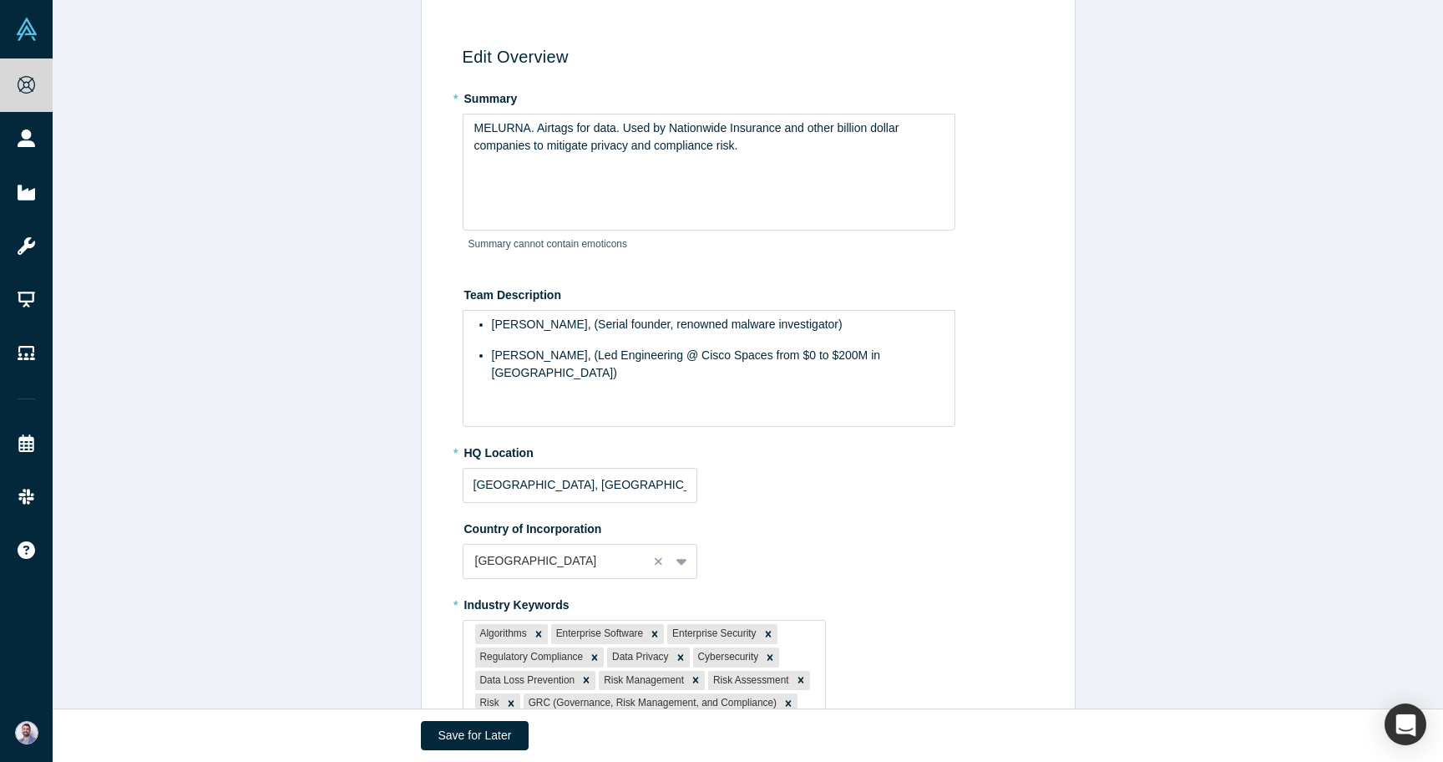
scroll to position [580, 0]
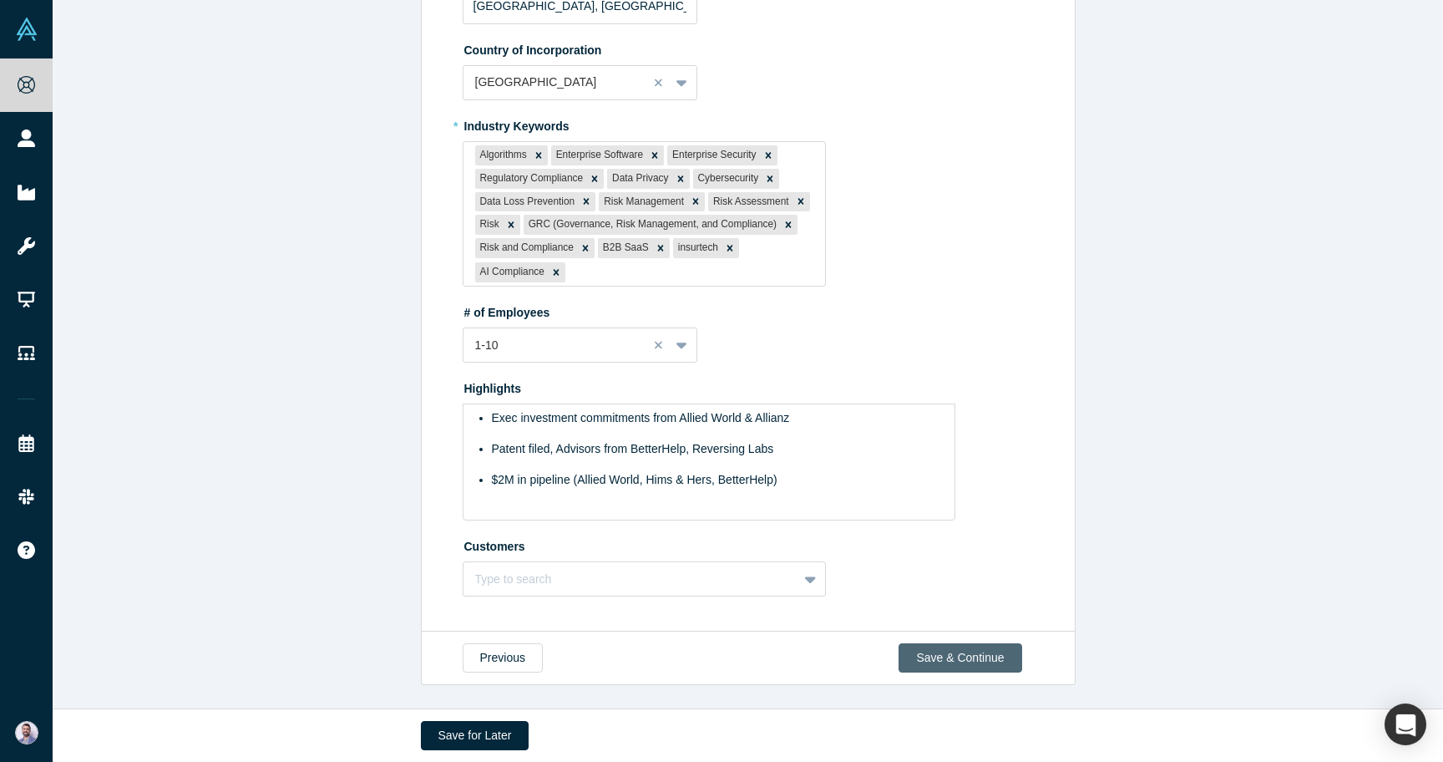
click at [965, 665] on button "Save & Continue" at bounding box center [960, 657] width 123 height 29
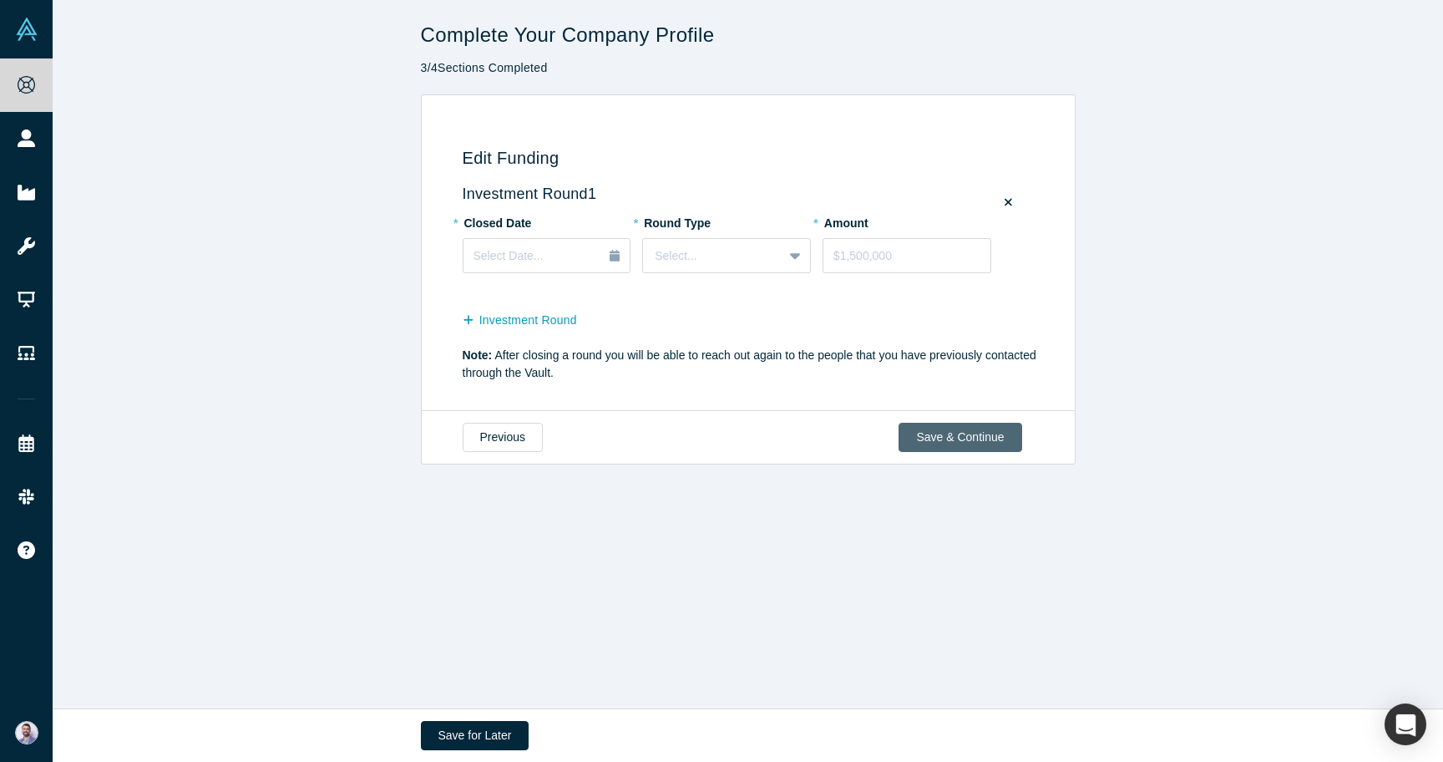
scroll to position [0, 0]
drag, startPoint x: 956, startPoint y: 439, endPoint x: 601, endPoint y: 322, distance: 373.8
click at [595, 332] on div "Complete Your Company Profile 3 / 4 Sections Completed Edit Funding Investment …" at bounding box center [748, 354] width 1391 height 708
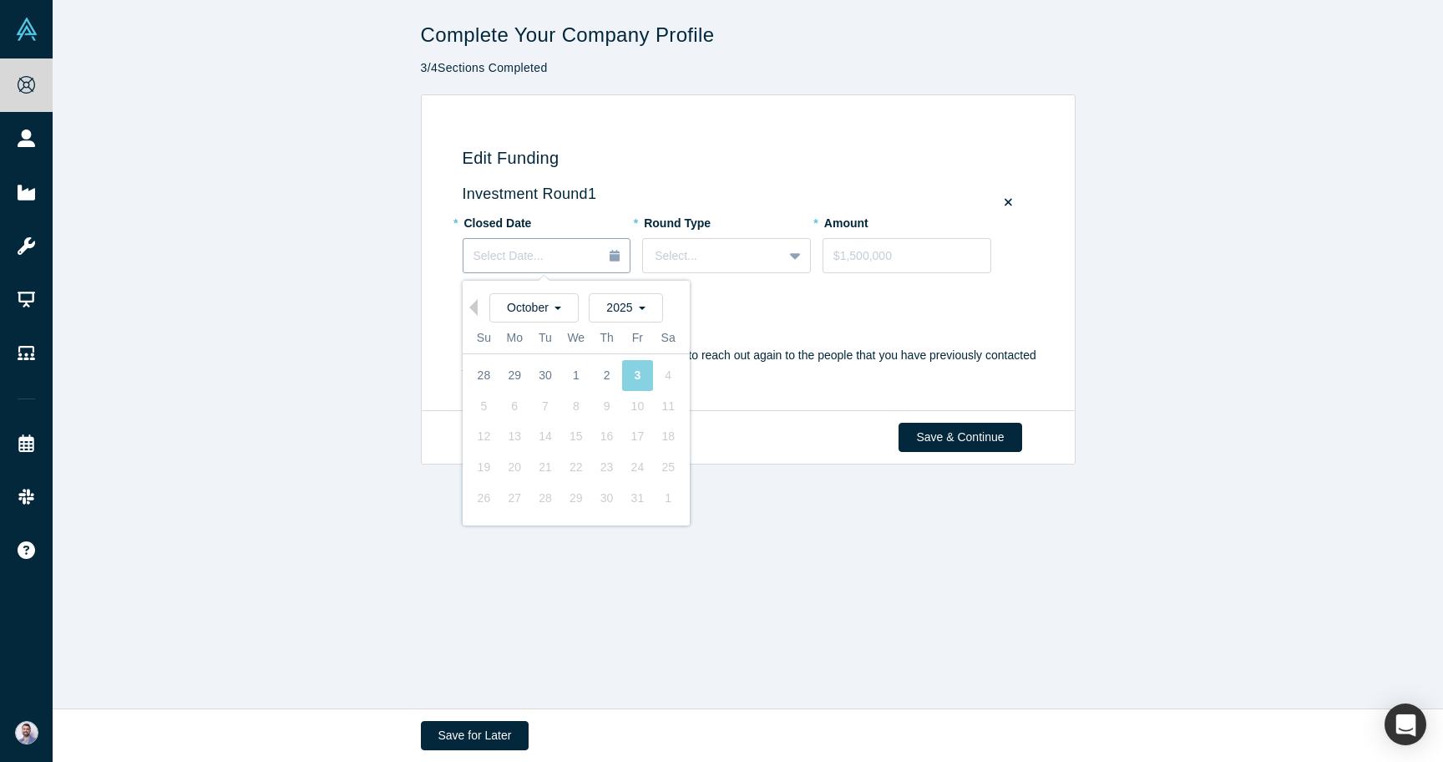
click at [581, 271] on button "Select Date..." at bounding box center [547, 255] width 169 height 35
click at [784, 303] on div "Investment Round" at bounding box center [751, 318] width 577 height 33
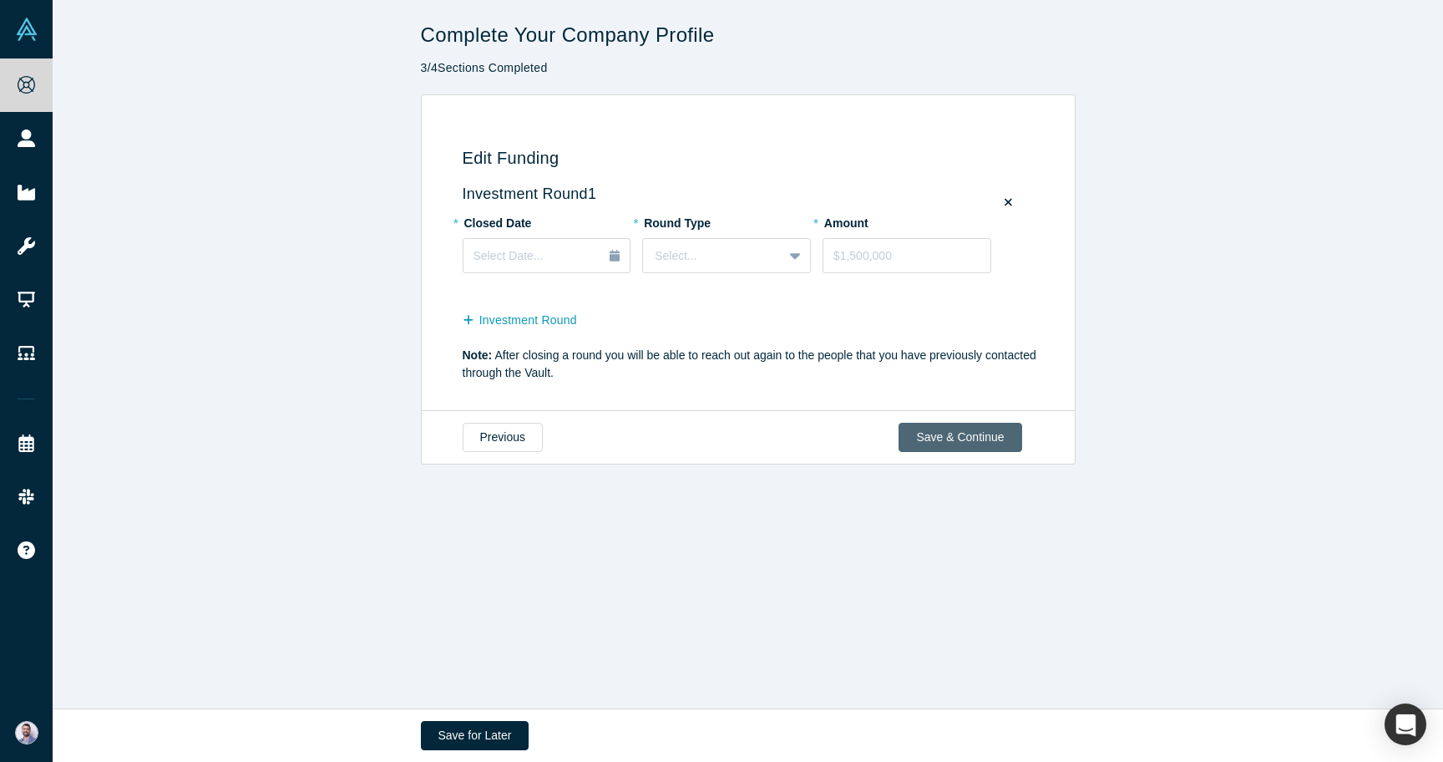
click at [987, 449] on button "Save & Continue" at bounding box center [960, 437] width 123 height 29
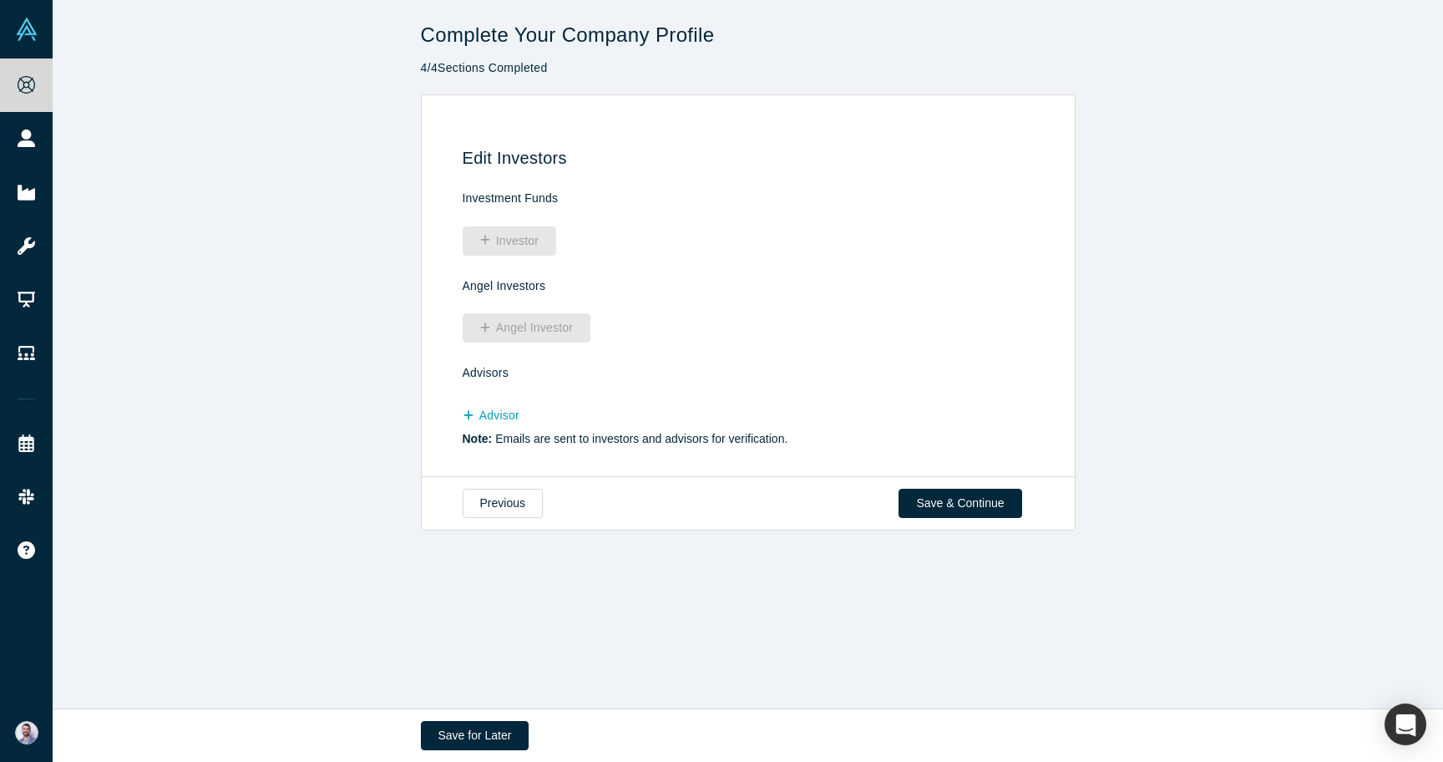
click at [541, 308] on fieldset "Angel Investor" at bounding box center [751, 320] width 577 height 44
click at [533, 329] on div "Angel Investor" at bounding box center [533, 329] width 140 height 27
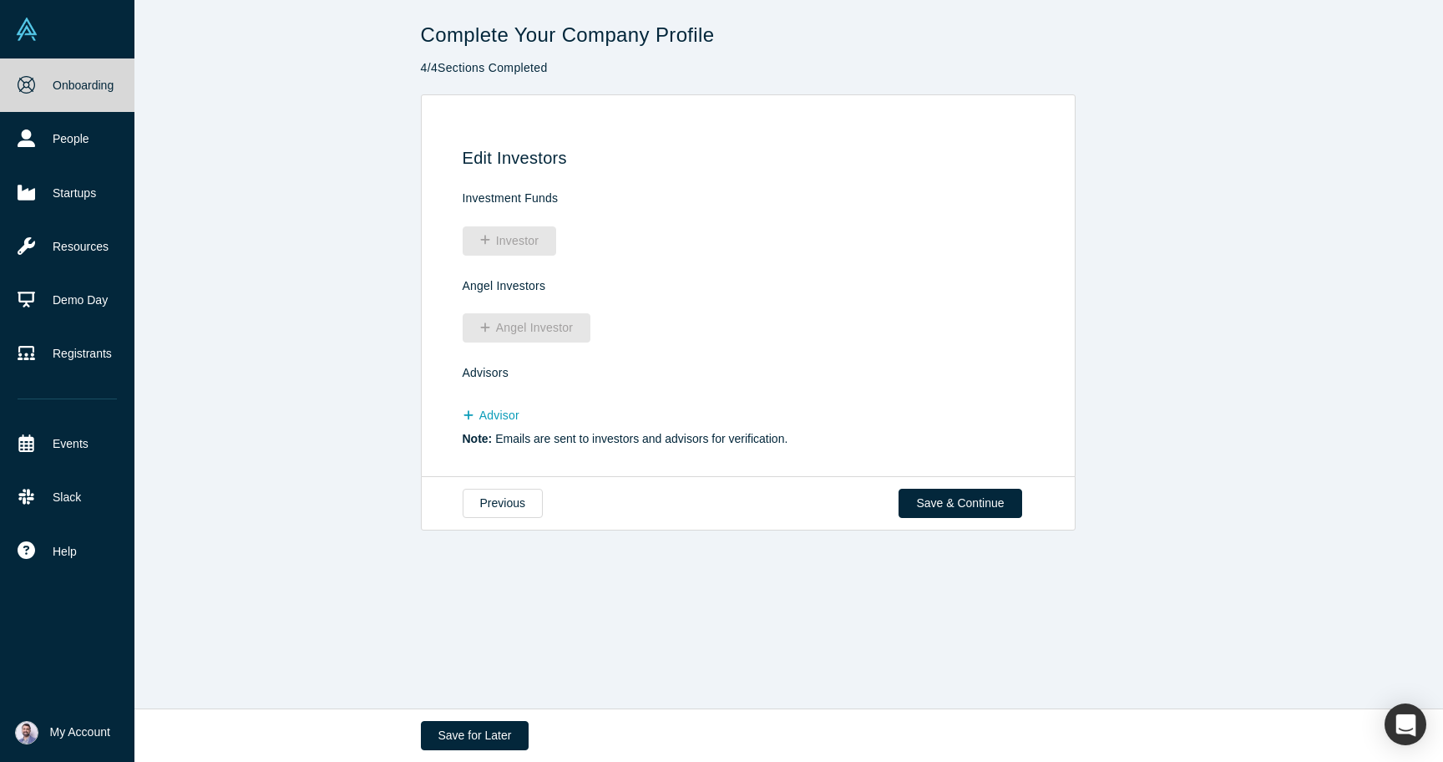
click at [31, 38] on img at bounding box center [26, 29] width 23 height 23
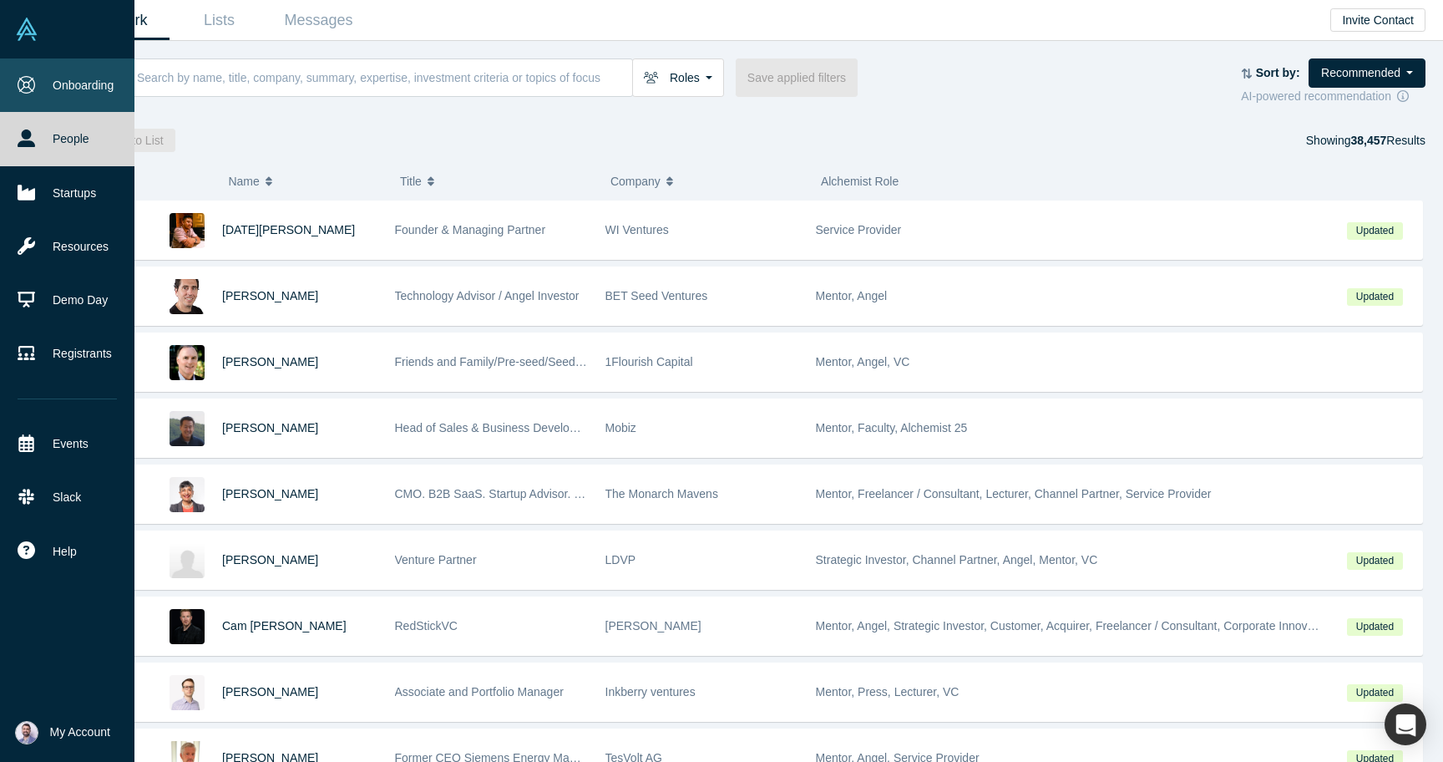
click at [45, 89] on link "Onboarding" at bounding box center [67, 84] width 134 height 53
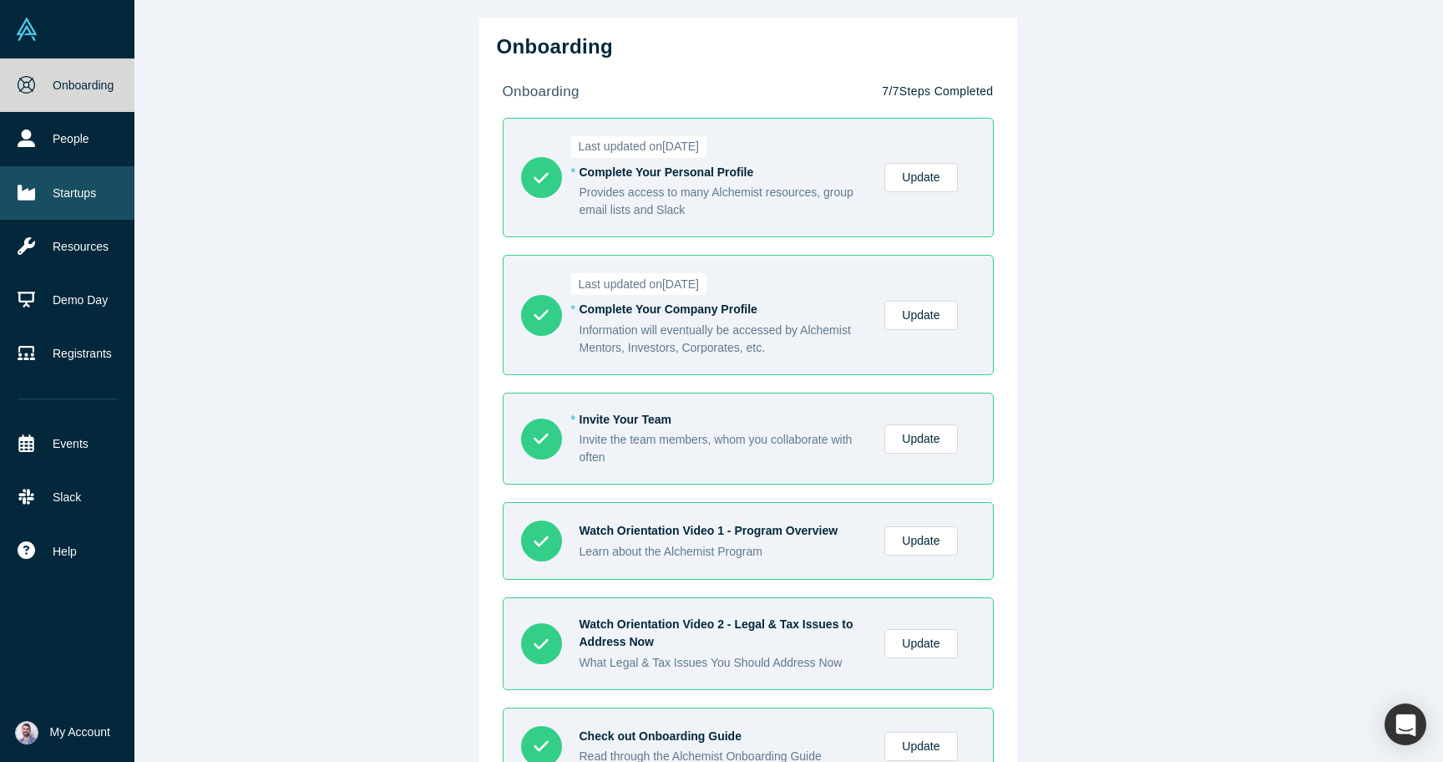
click at [38, 180] on link "Startups" at bounding box center [67, 192] width 134 height 53
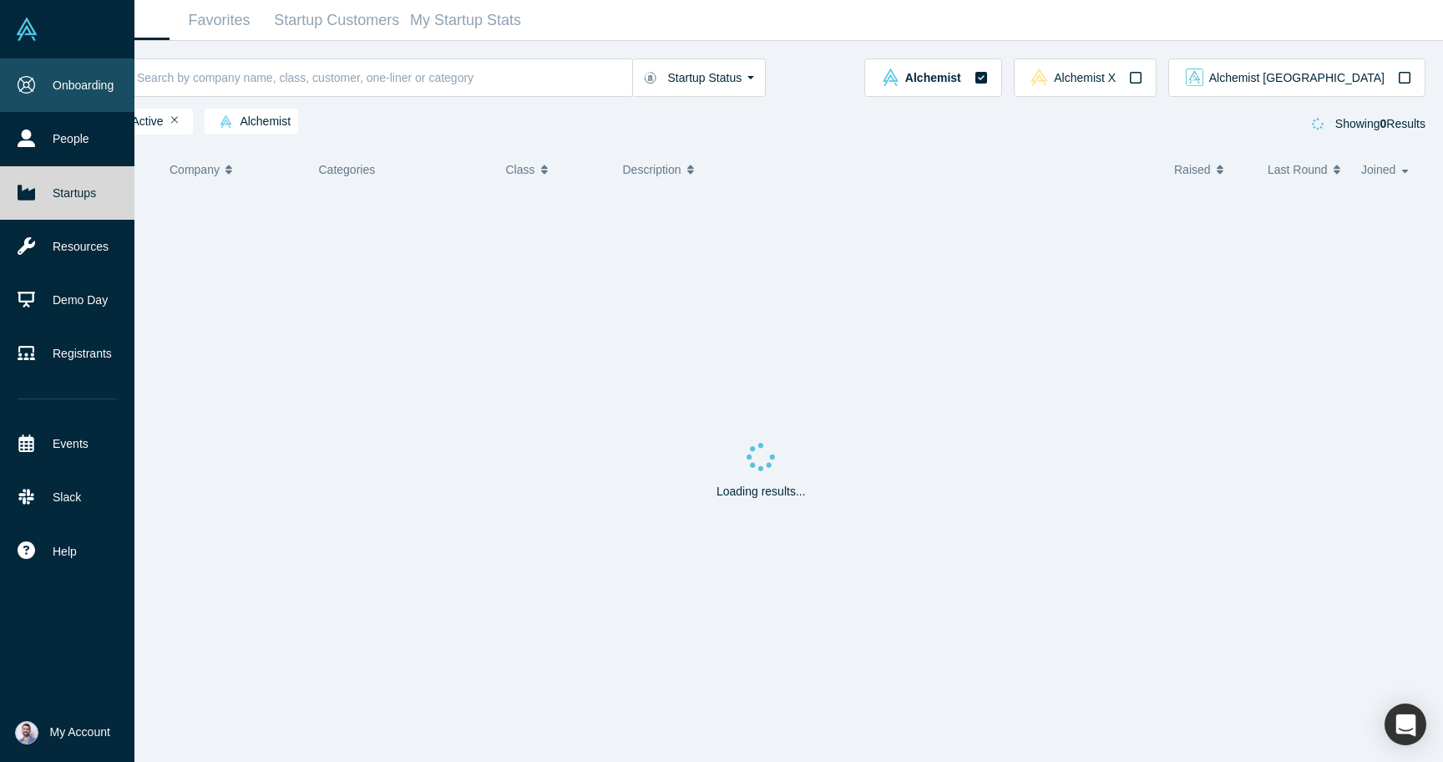
click at [42, 80] on link "Onboarding" at bounding box center [67, 84] width 134 height 53
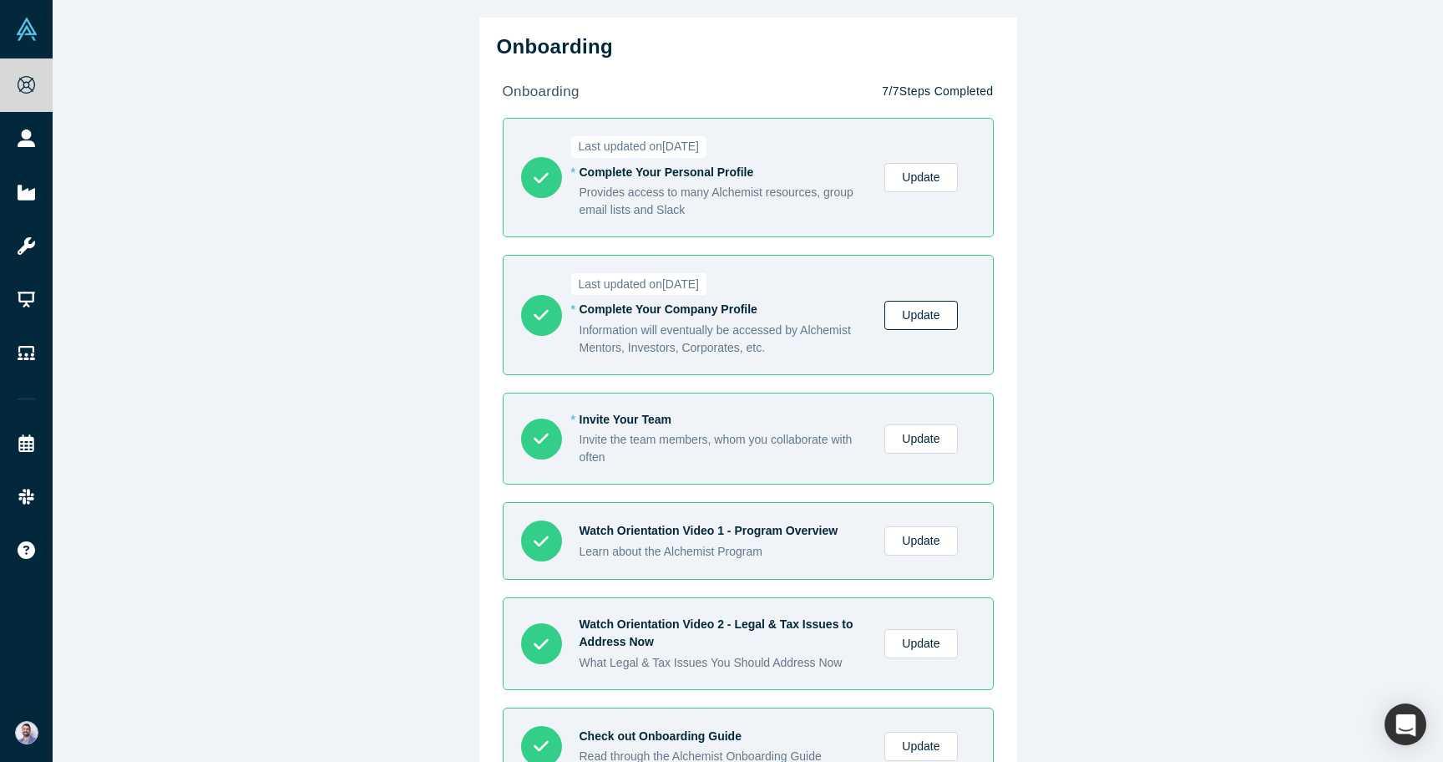
click at [930, 322] on link "Update" at bounding box center [921, 315] width 73 height 29
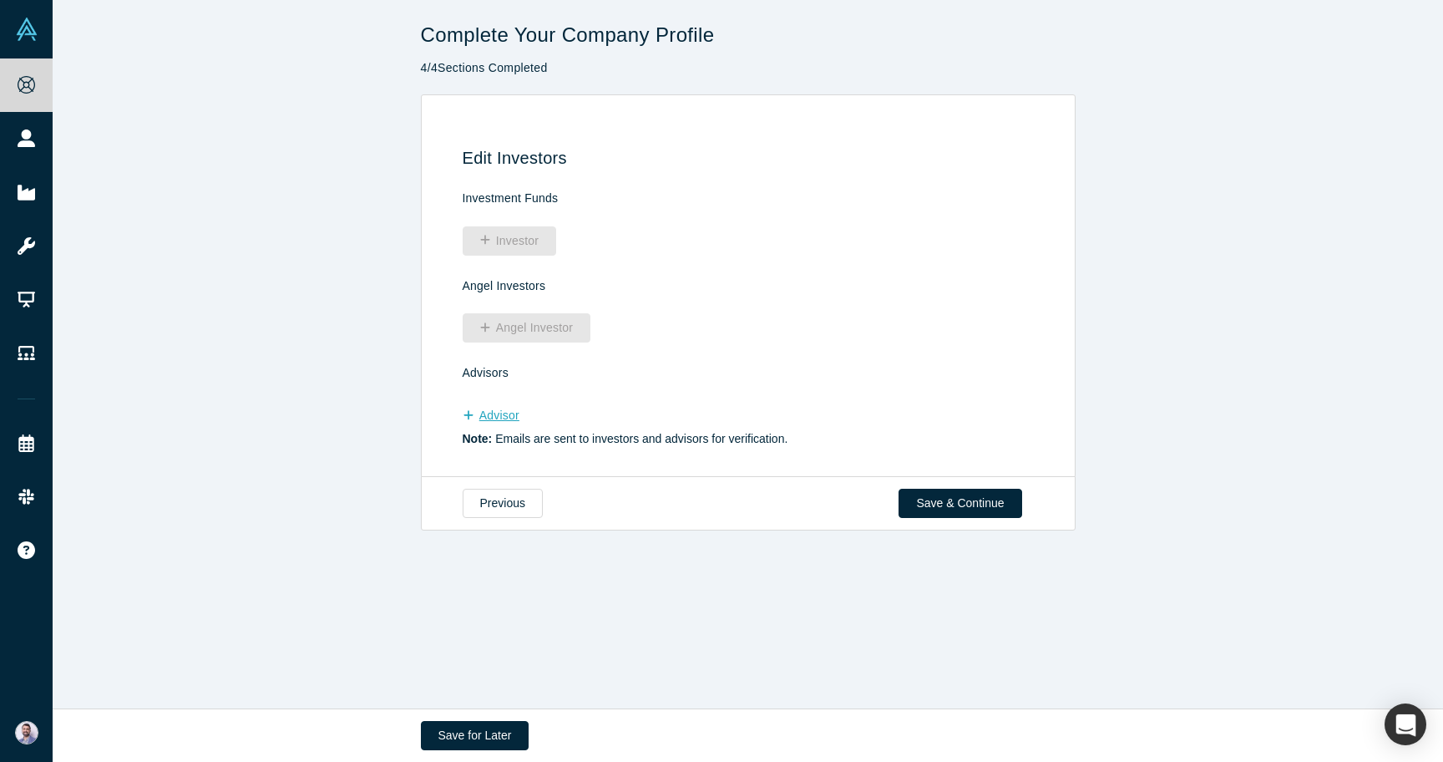
click at [502, 413] on button "Advisor" at bounding box center [500, 415] width 74 height 29
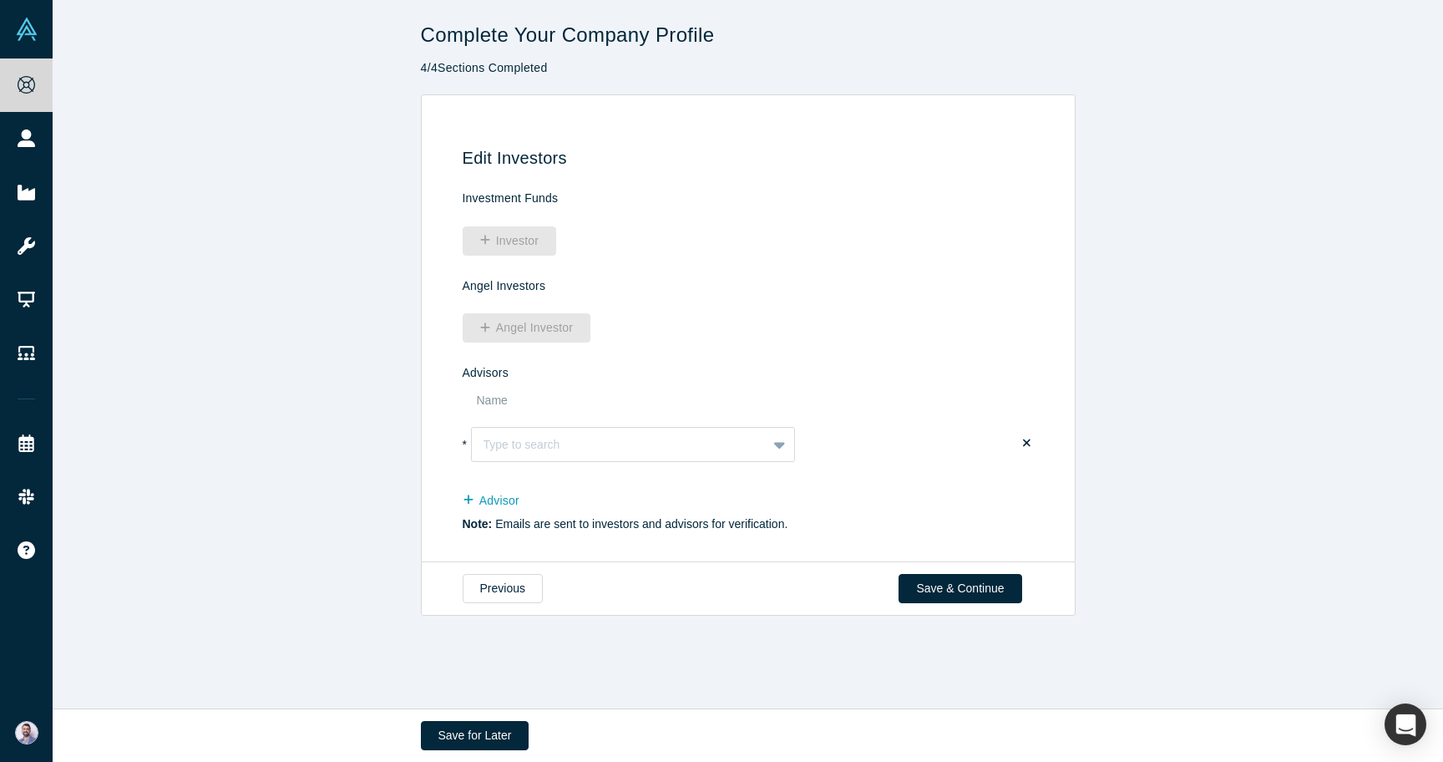
click at [566, 464] on td "Type to search To pick up a draggable item, press the space bar. While dragging…" at bounding box center [687, 445] width 433 height 53
click at [558, 458] on div "Type to search" at bounding box center [633, 444] width 325 height 35
click at [422, 507] on div "Edit Investors Investment Funds Investor Angel Investors Angel Investor Advisor…" at bounding box center [748, 328] width 655 height 469
click at [513, 586] on button "Previous" at bounding box center [503, 588] width 80 height 29
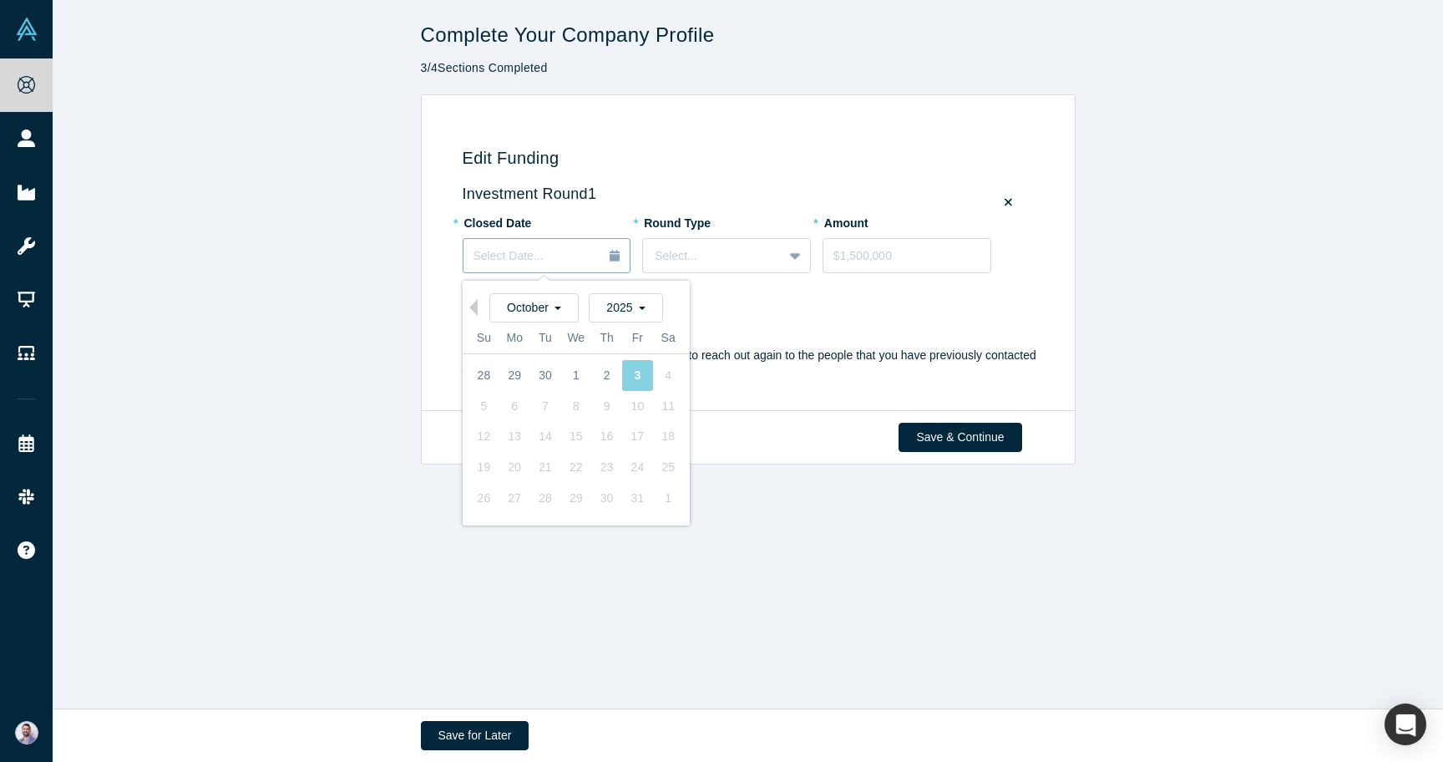
click at [565, 261] on div "Select Date..." at bounding box center [547, 256] width 147 height 18
click at [757, 323] on div "Investment Round" at bounding box center [751, 318] width 577 height 33
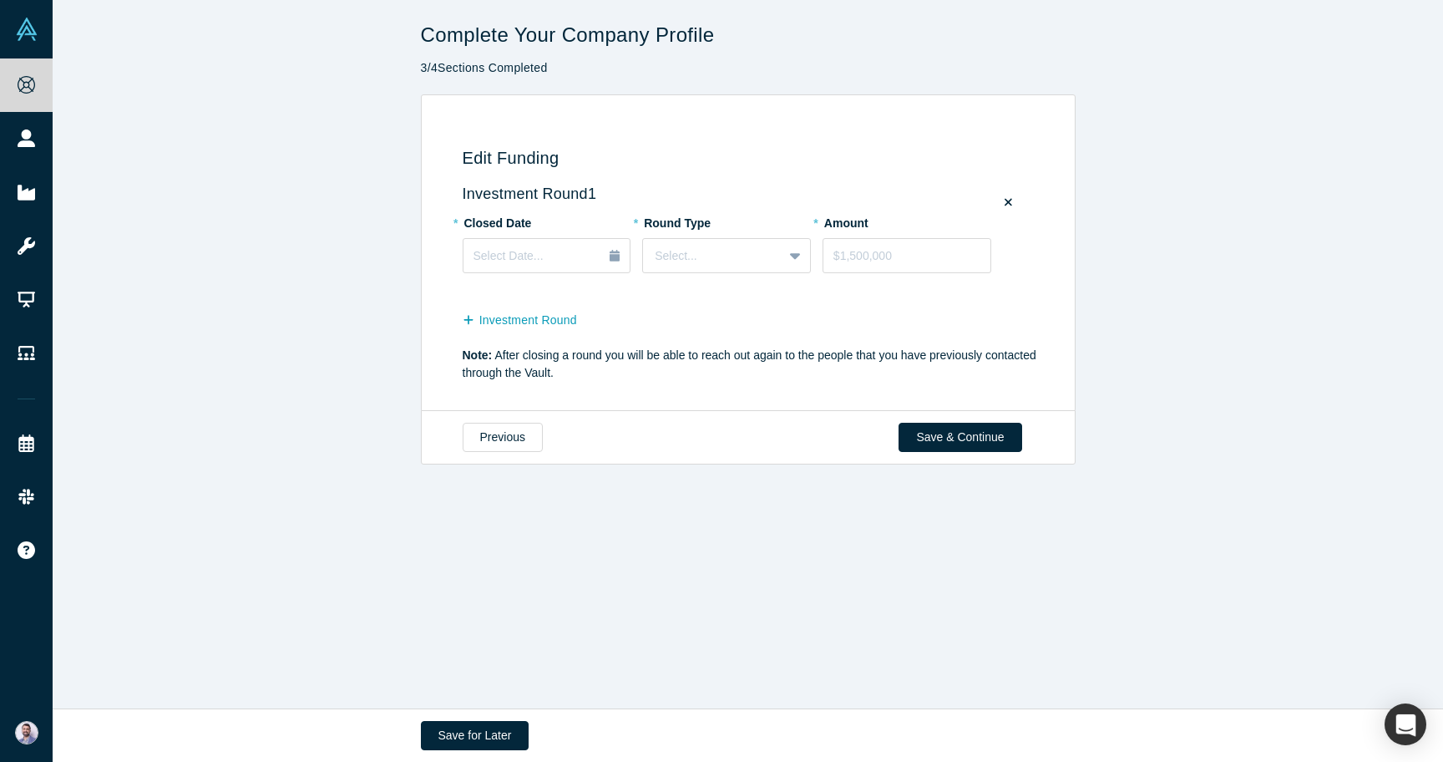
click at [1016, 202] on label at bounding box center [1008, 202] width 21 height 23
click at [0, 0] on input "checkbox" at bounding box center [0, 0] width 0 height 0
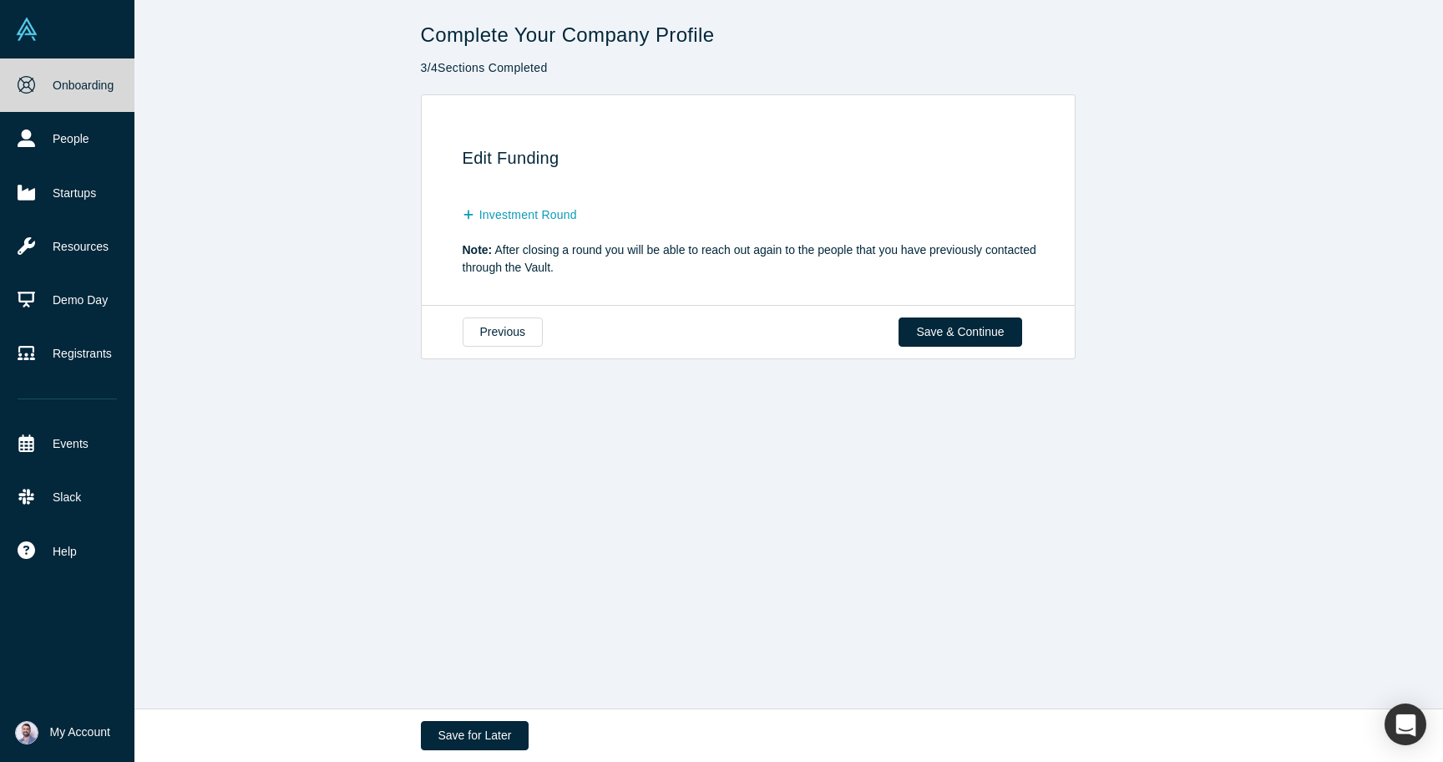
click at [16, 85] on link "Onboarding" at bounding box center [67, 84] width 134 height 53
